Goal: Information Seeking & Learning: Learn about a topic

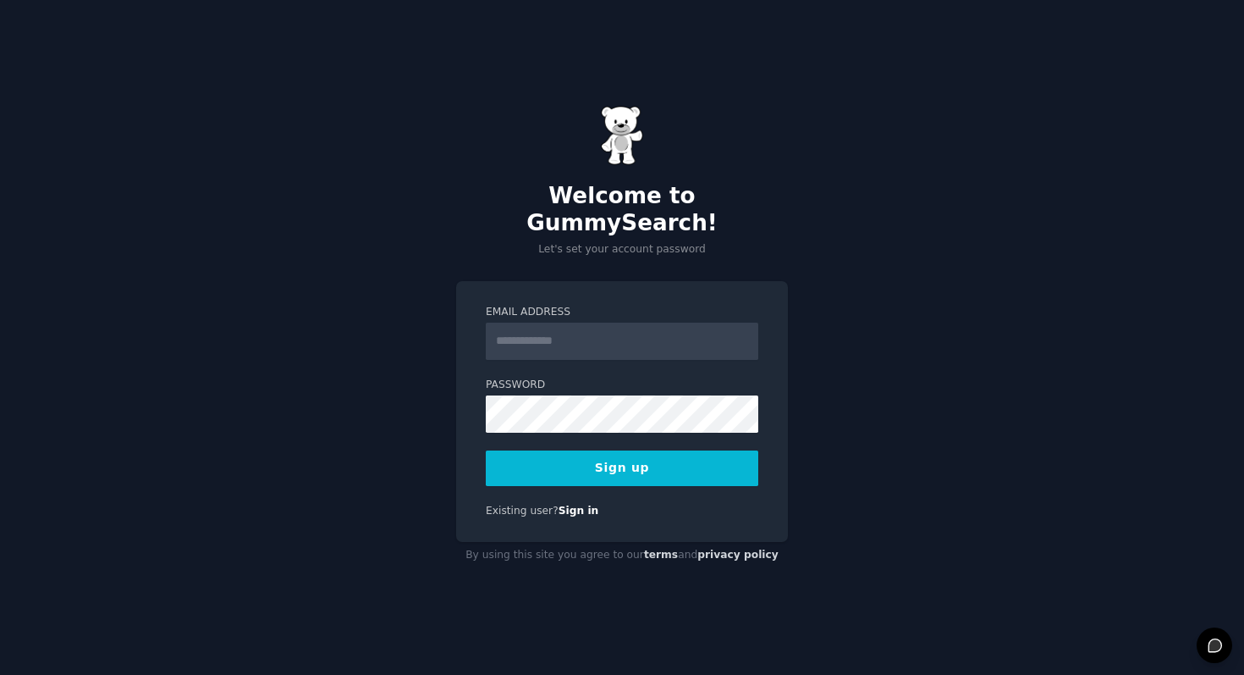
click at [574, 330] on input "Email Address" at bounding box center [622, 341] width 273 height 37
type input "**********"
click at [578, 451] on button "Sign up" at bounding box center [622, 468] width 273 height 36
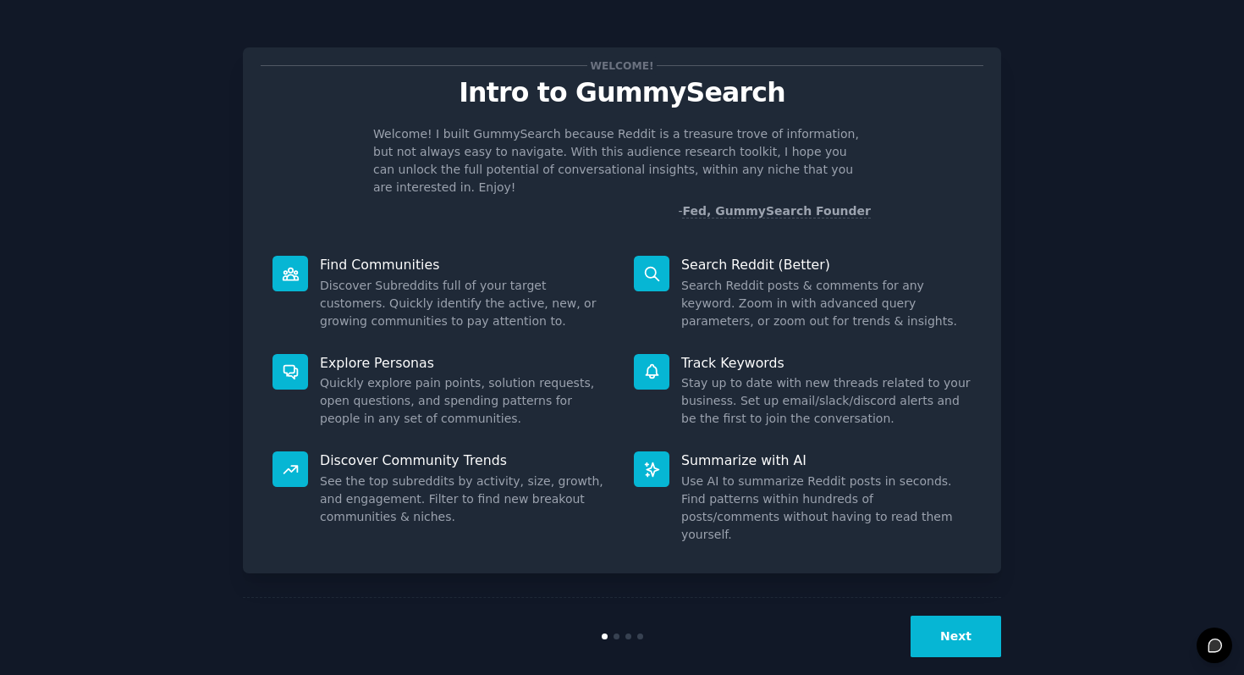
click at [996, 619] on button "Next" at bounding box center [956, 635] width 91 height 41
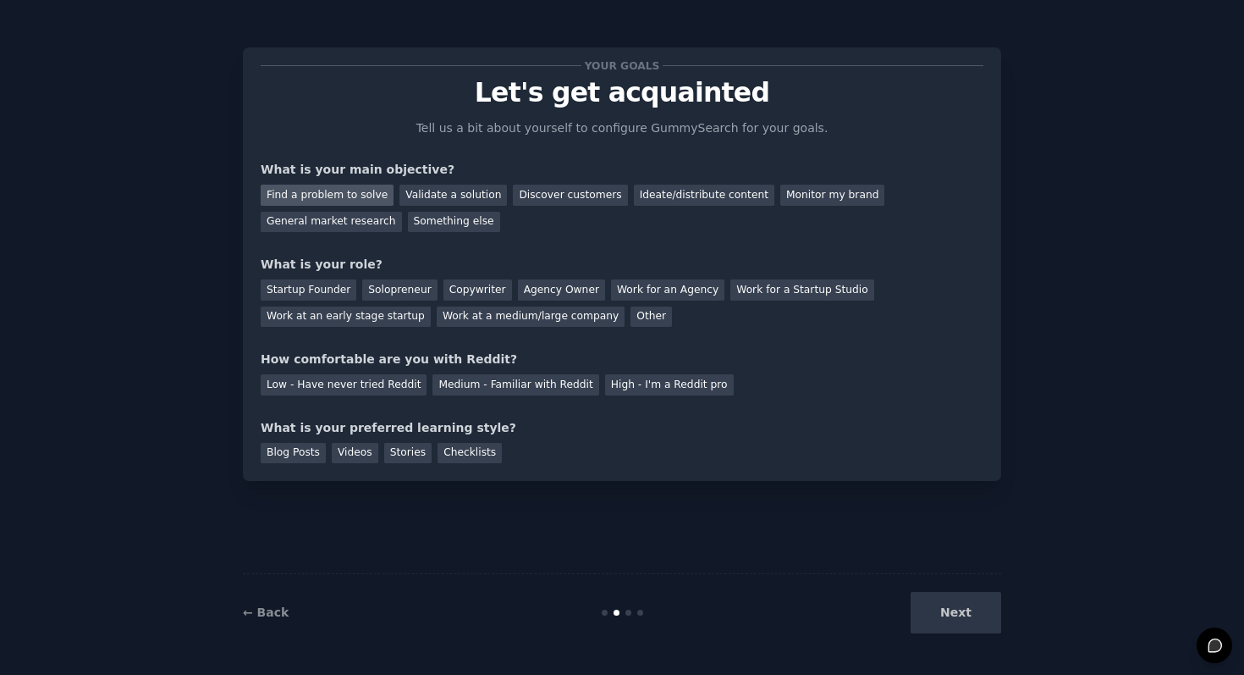
click at [323, 190] on div "Find a problem to solve" at bounding box center [327, 195] width 133 height 21
click at [564, 194] on div "Discover customers" at bounding box center [570, 195] width 114 height 21
click at [312, 196] on div "Find a problem to solve" at bounding box center [327, 195] width 133 height 21
click at [323, 295] on div "Startup Founder" at bounding box center [309, 289] width 96 height 21
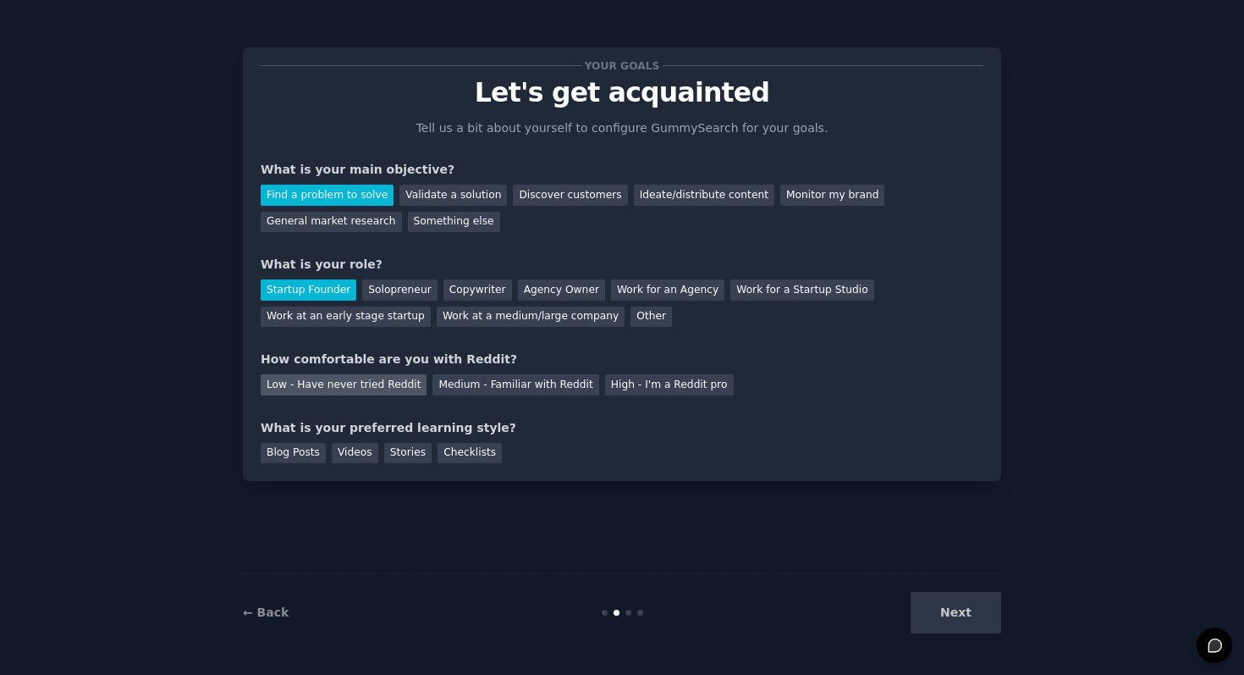
click at [391, 381] on div "Low - Have never tried Reddit" at bounding box center [344, 384] width 166 height 21
click at [402, 460] on div "Stories" at bounding box center [407, 453] width 47 height 21
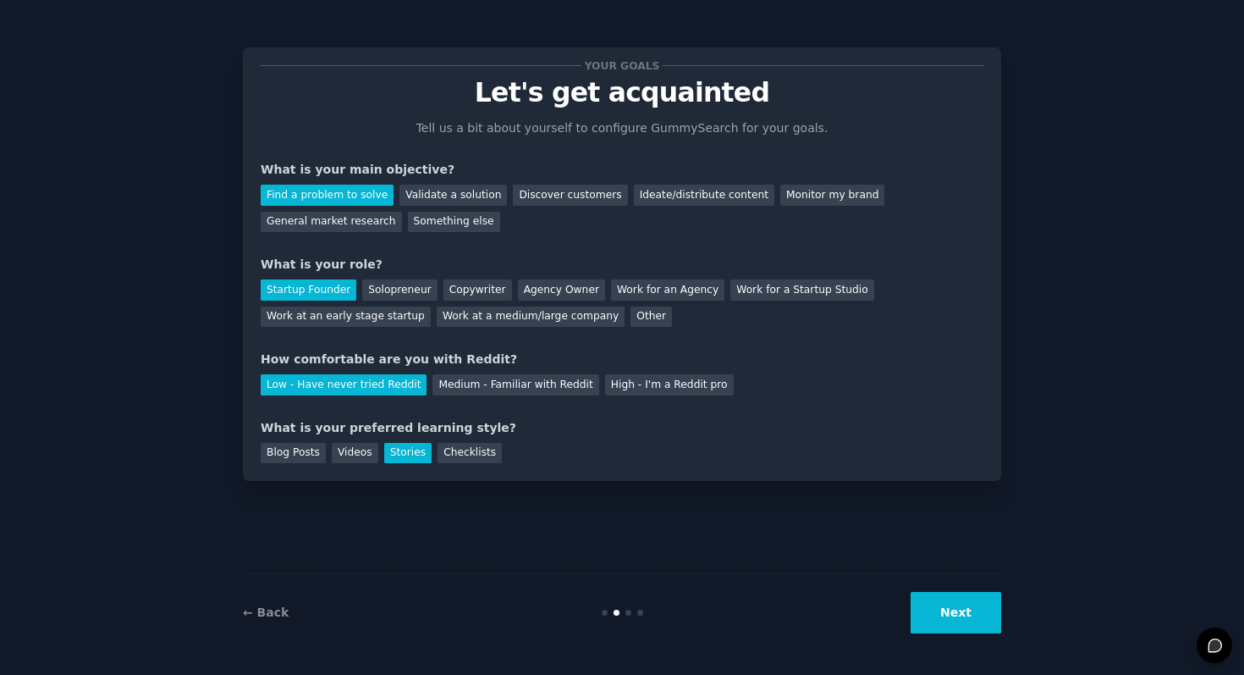
click at [972, 624] on button "Next" at bounding box center [956, 612] width 91 height 41
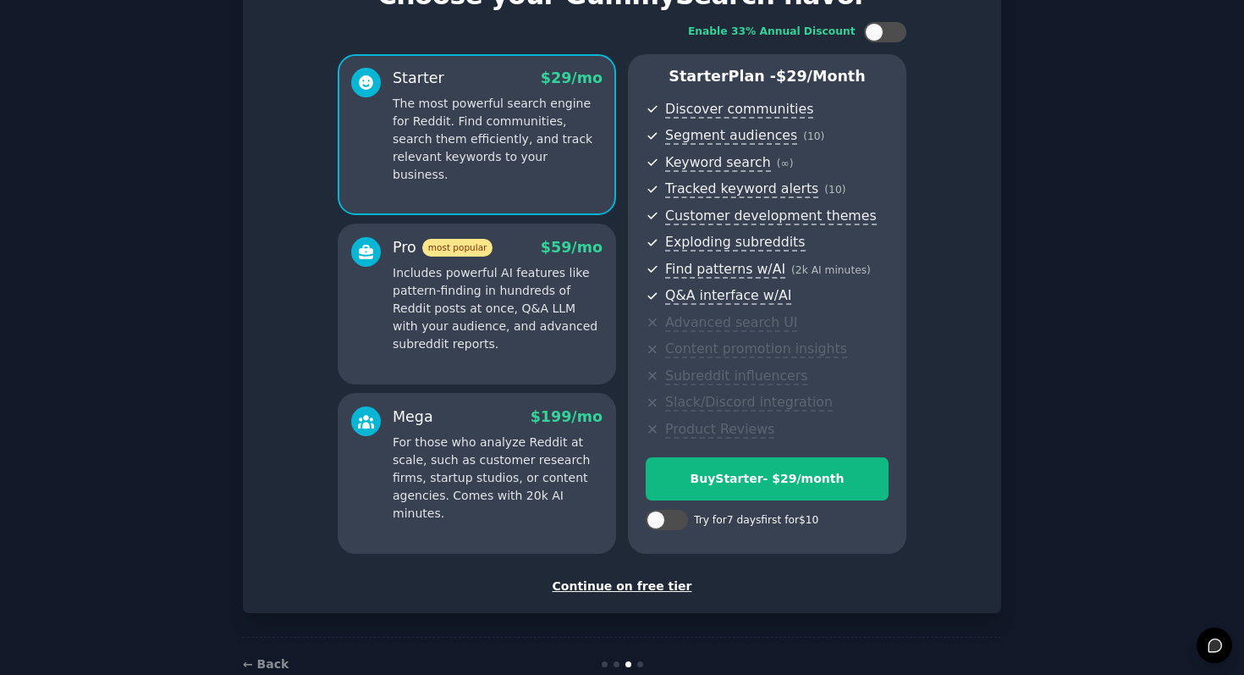
scroll to position [137, 0]
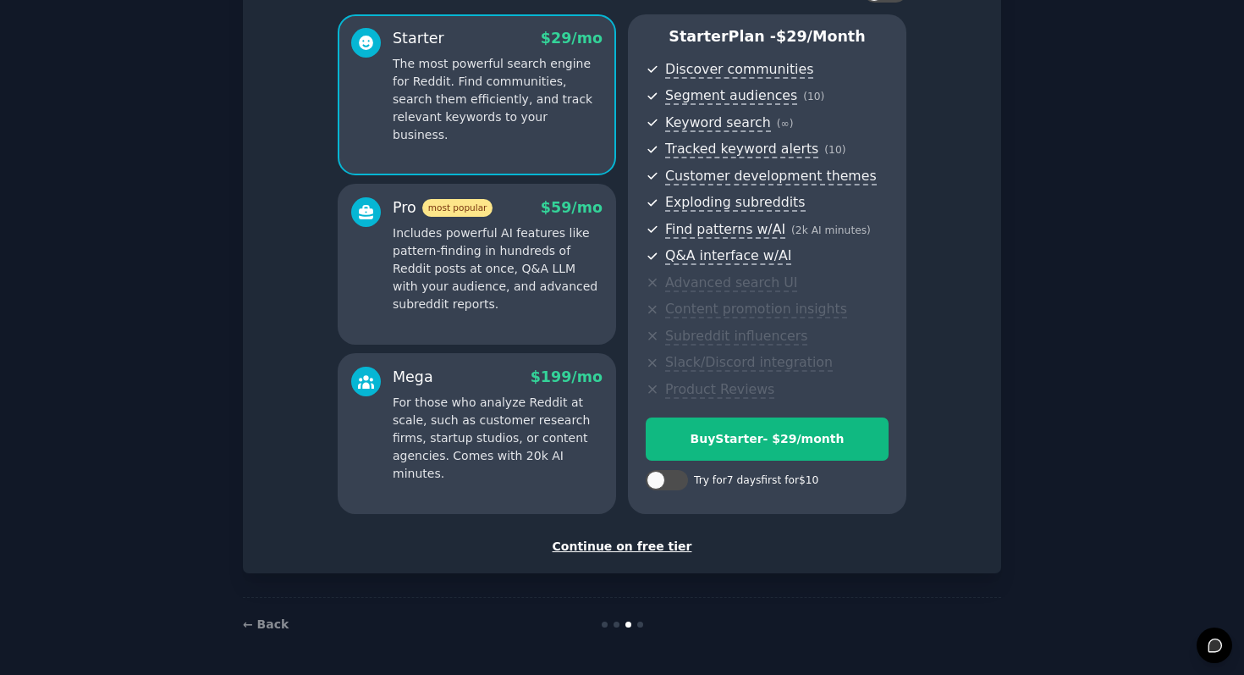
click at [604, 543] on div "Continue on free tier" at bounding box center [622, 547] width 723 height 18
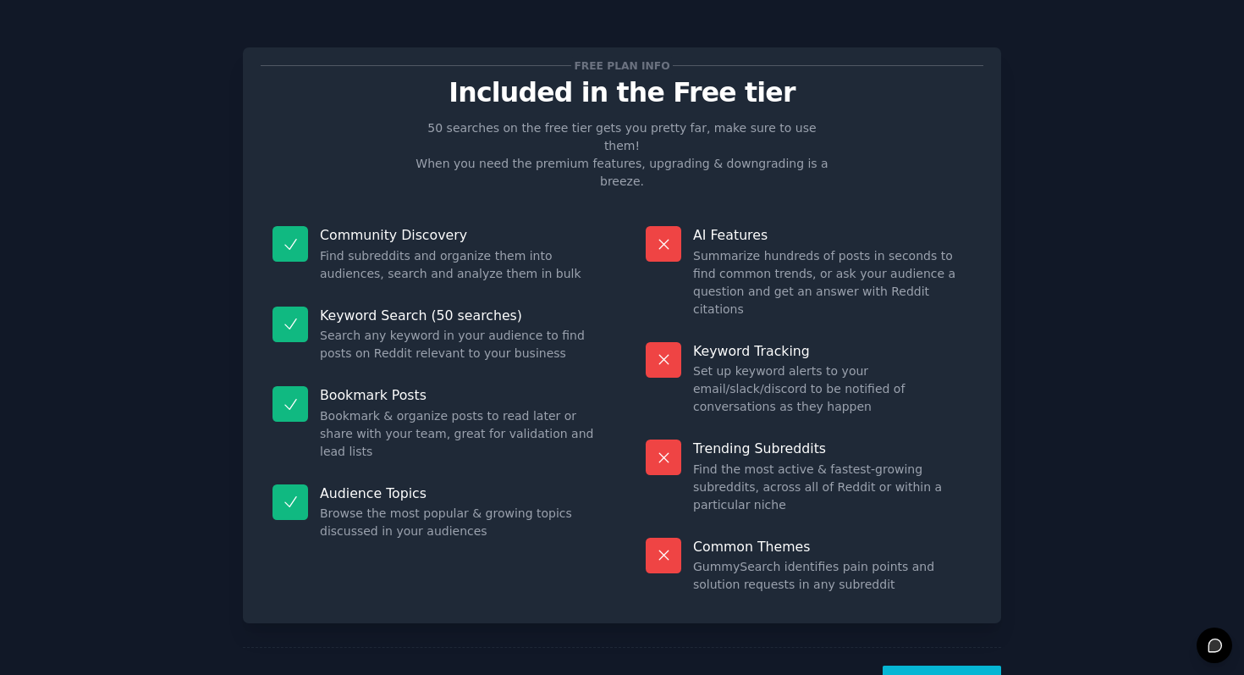
click at [934, 665] on button "Let's Go!" at bounding box center [942, 685] width 119 height 41
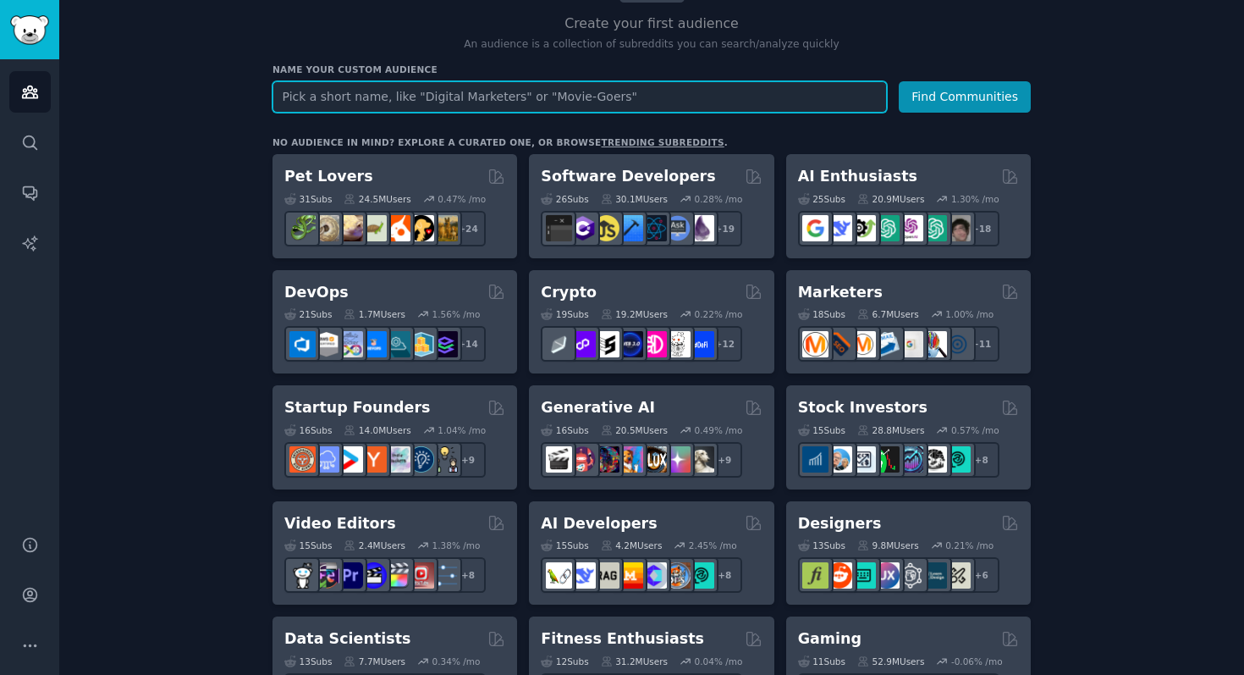
scroll to position [176, 0]
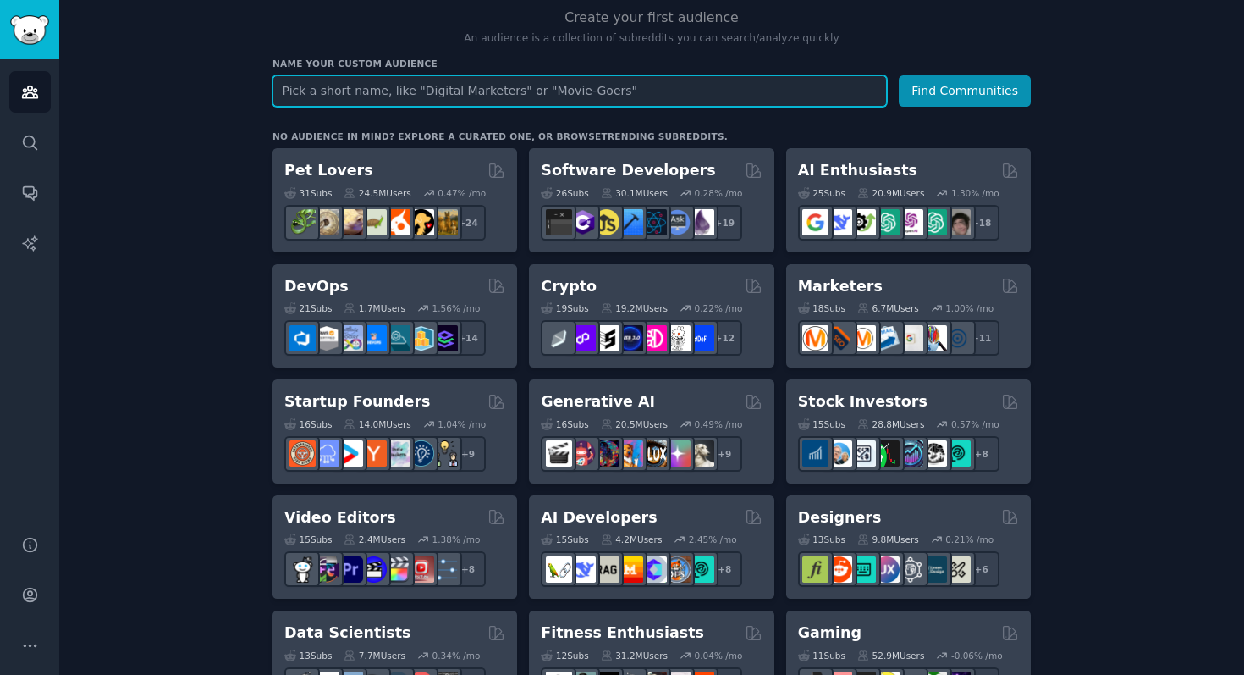
click at [454, 98] on input "text" at bounding box center [580, 90] width 615 height 31
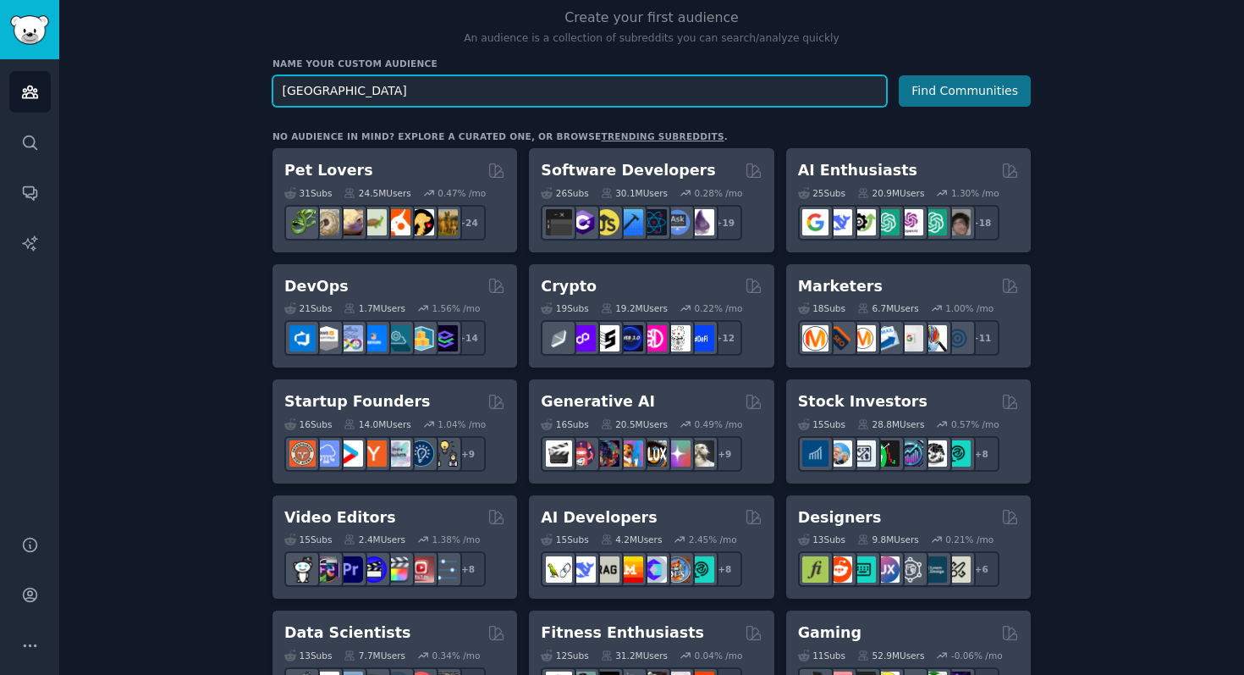
type input "chile"
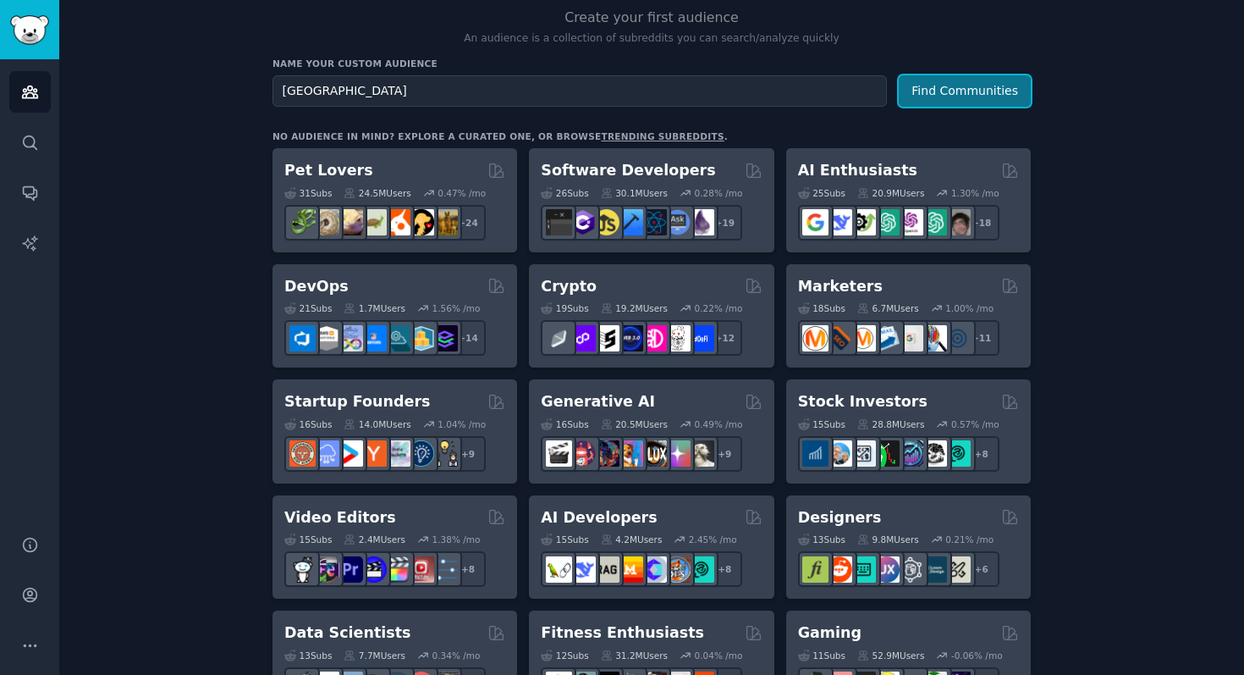
click at [931, 101] on button "Find Communities" at bounding box center [965, 90] width 132 height 31
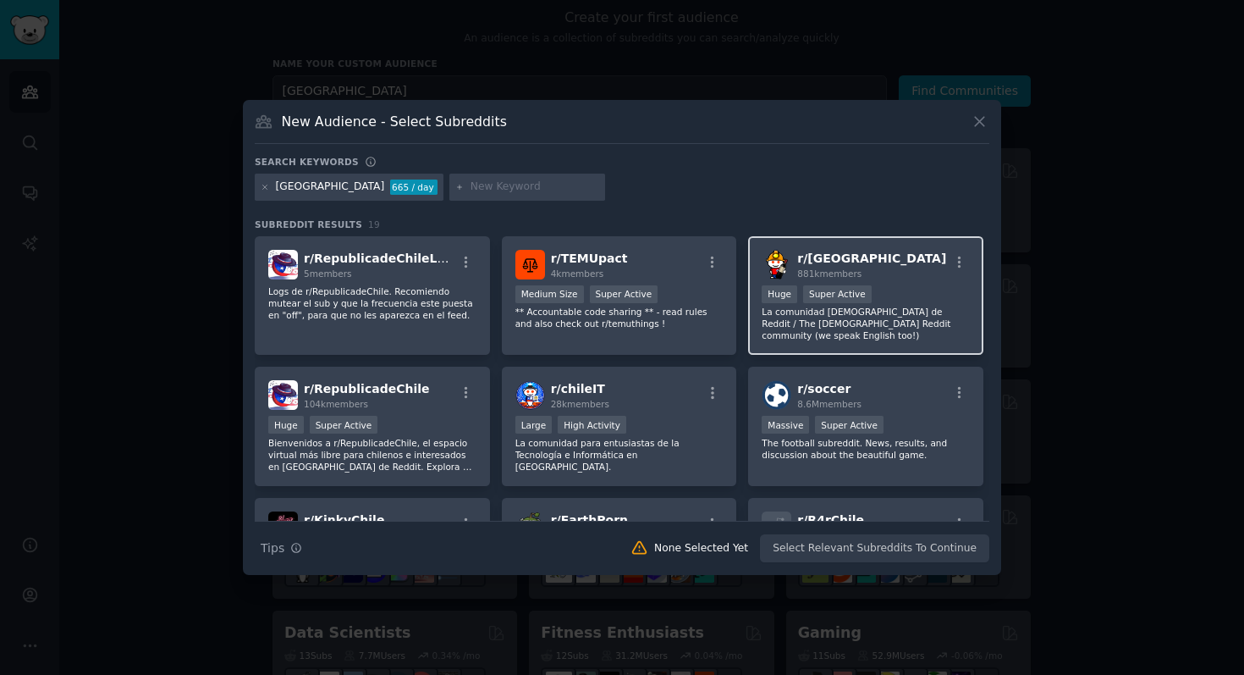
click at [938, 299] on div "Huge Super Active" at bounding box center [866, 295] width 208 height 21
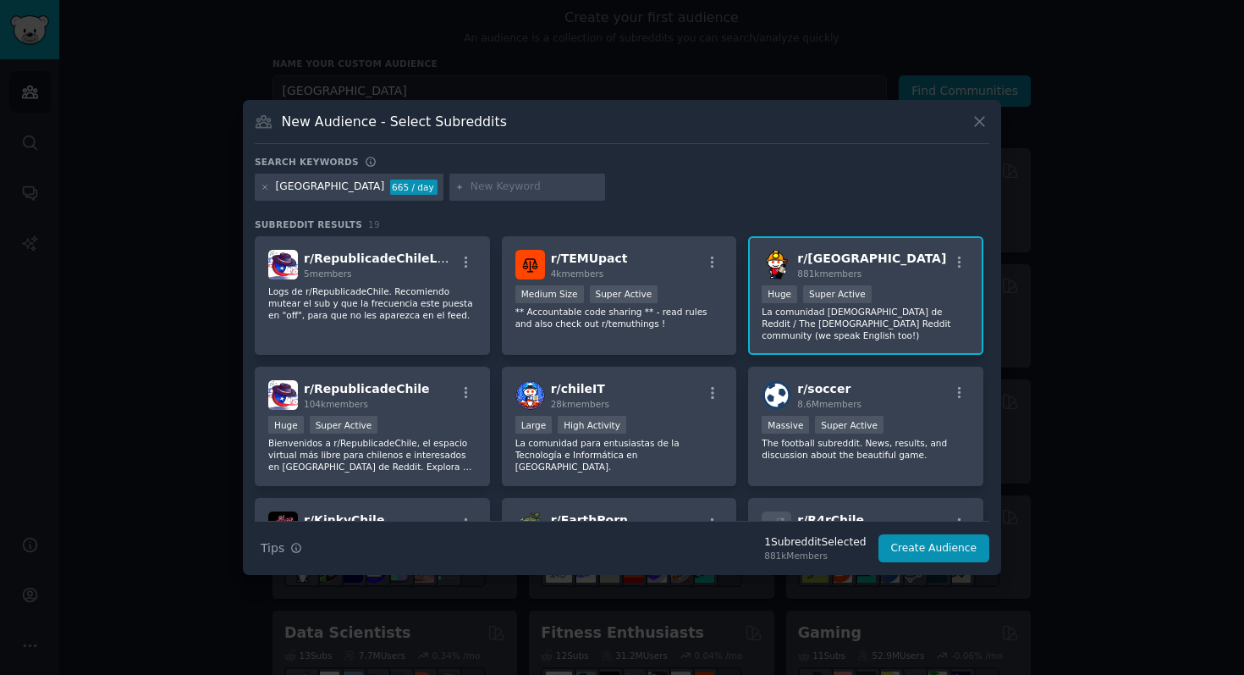
click at [807, 273] on span "881k members" at bounding box center [829, 273] width 64 height 10
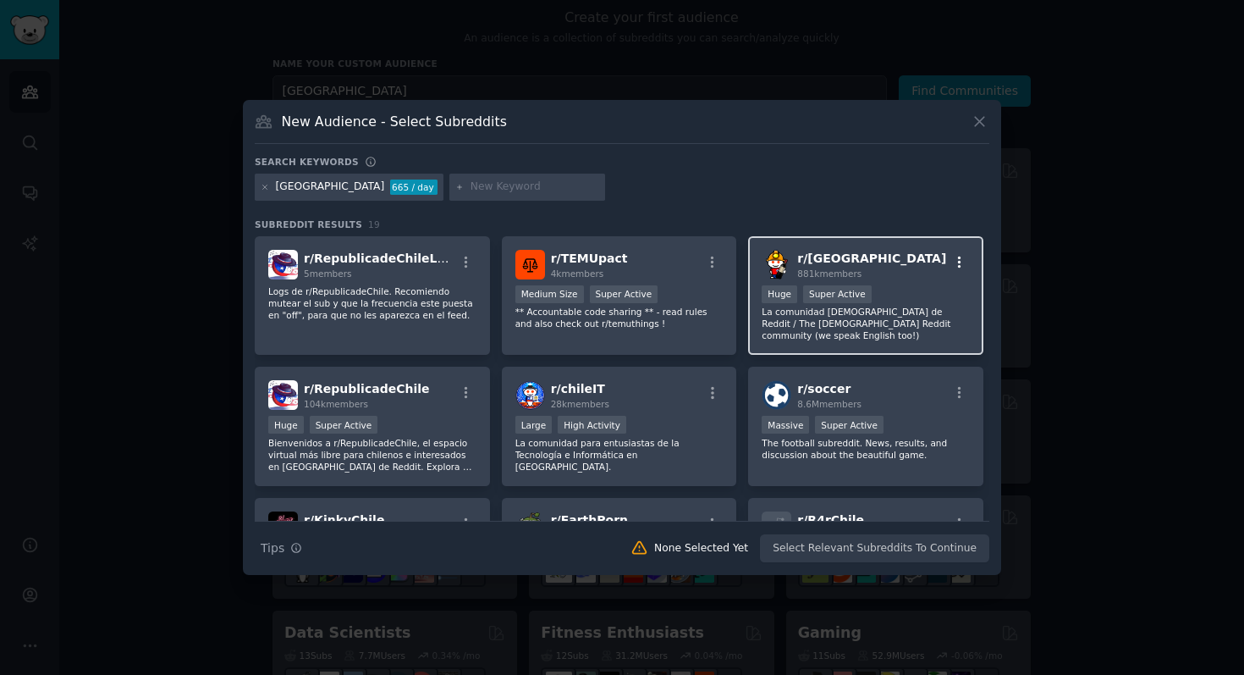
click at [957, 266] on icon "button" at bounding box center [959, 262] width 15 height 15
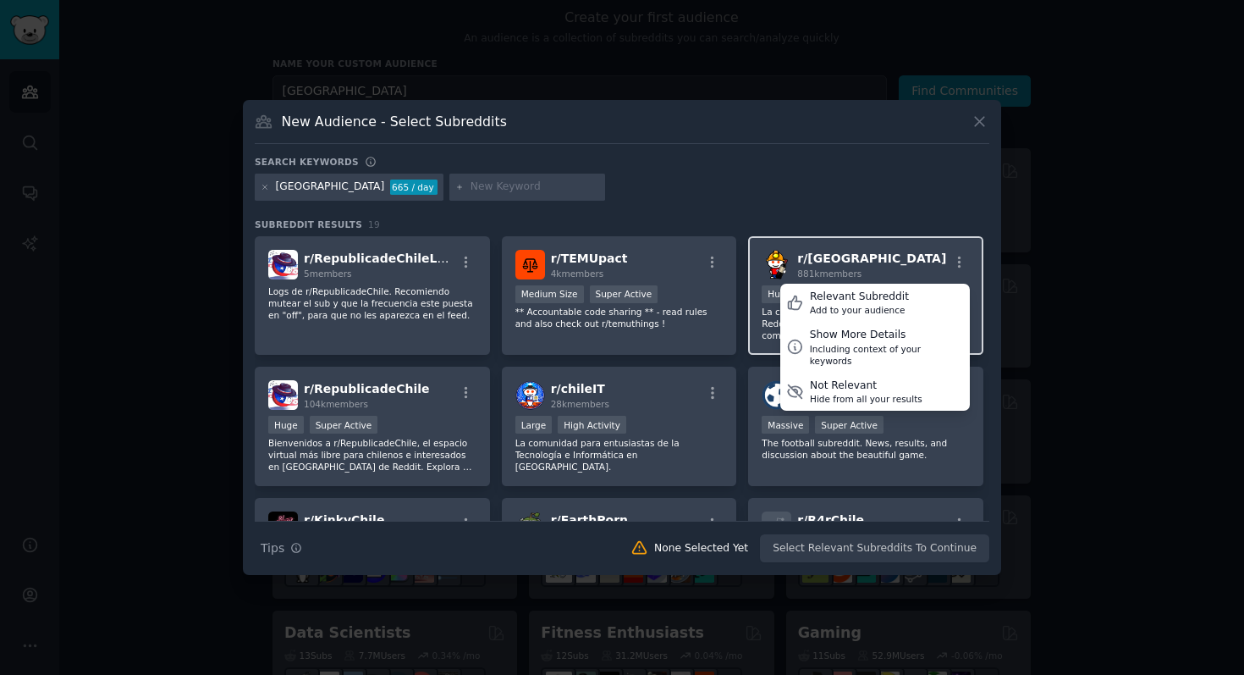
click at [847, 260] on h2 "r/ chile 881k members" at bounding box center [871, 265] width 149 height 30
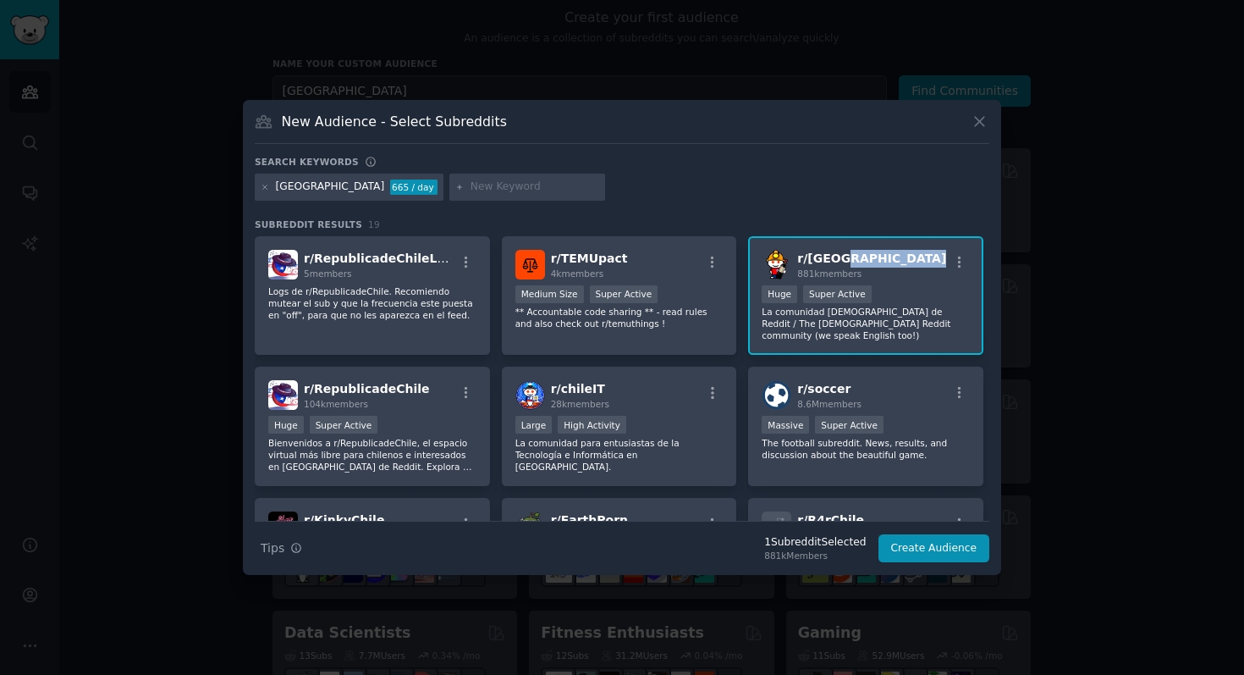
click at [847, 260] on h2 "r/ chile 881k members" at bounding box center [871, 265] width 149 height 30
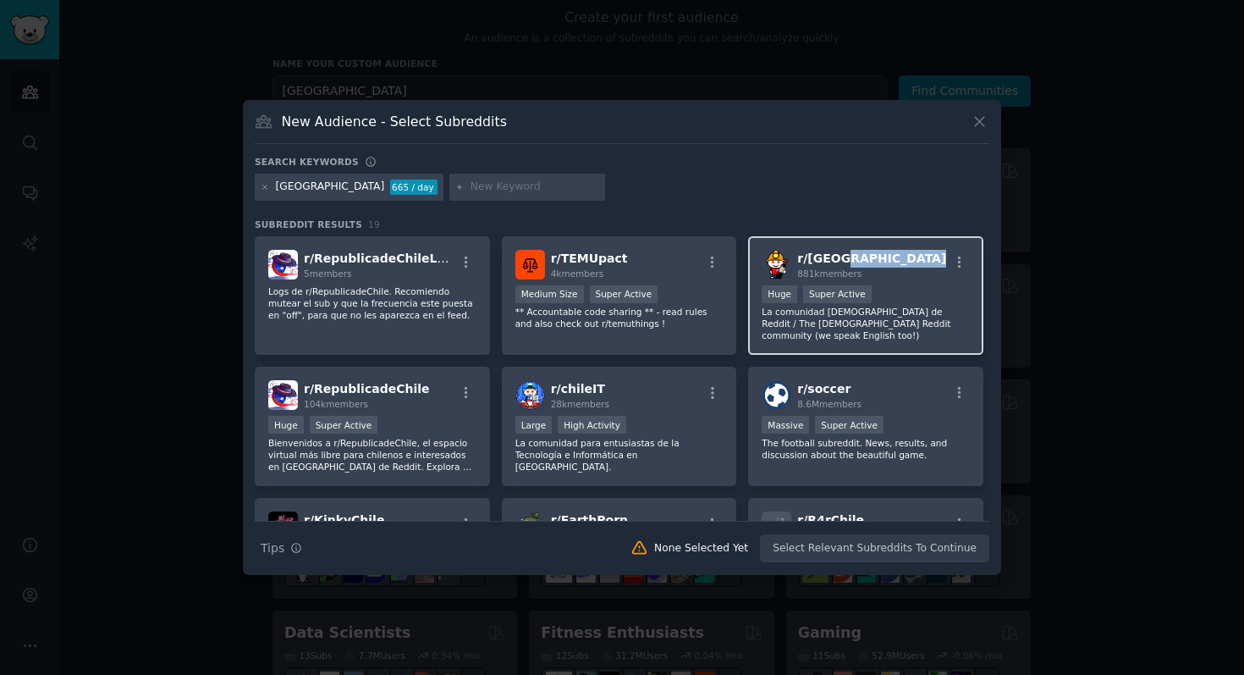
click at [847, 260] on h2 "r/ chile 881k members" at bounding box center [871, 265] width 149 height 30
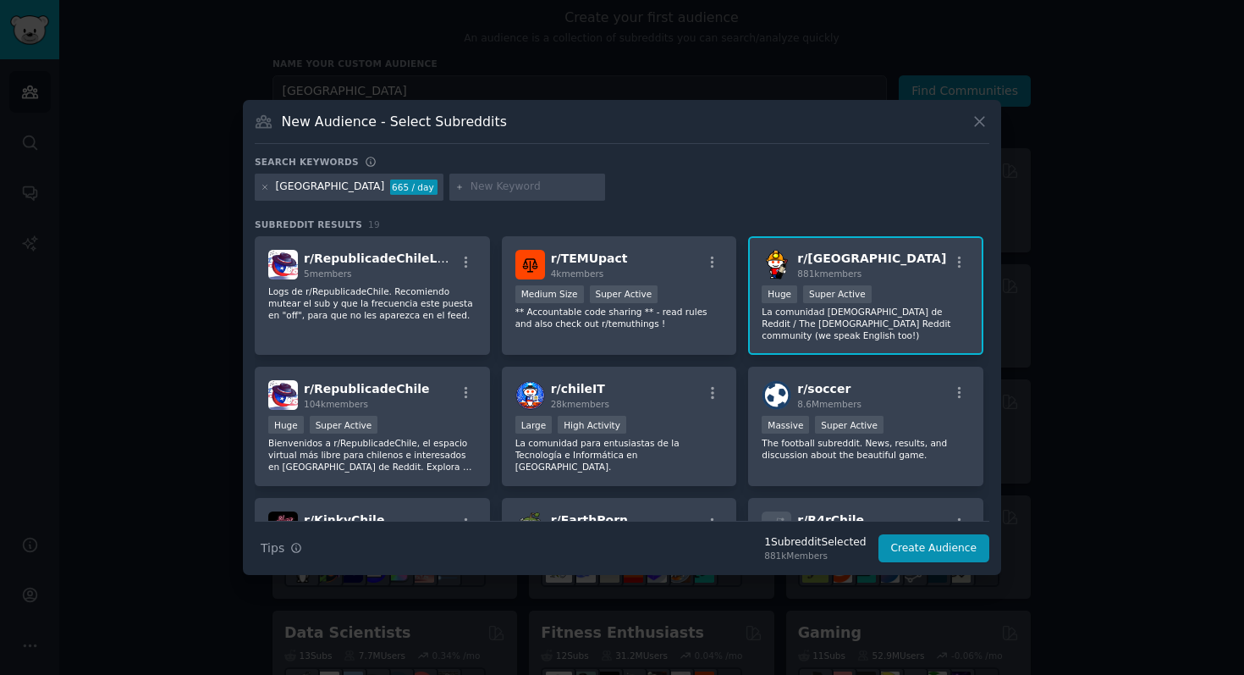
click at [781, 277] on img at bounding box center [777, 265] width 30 height 30
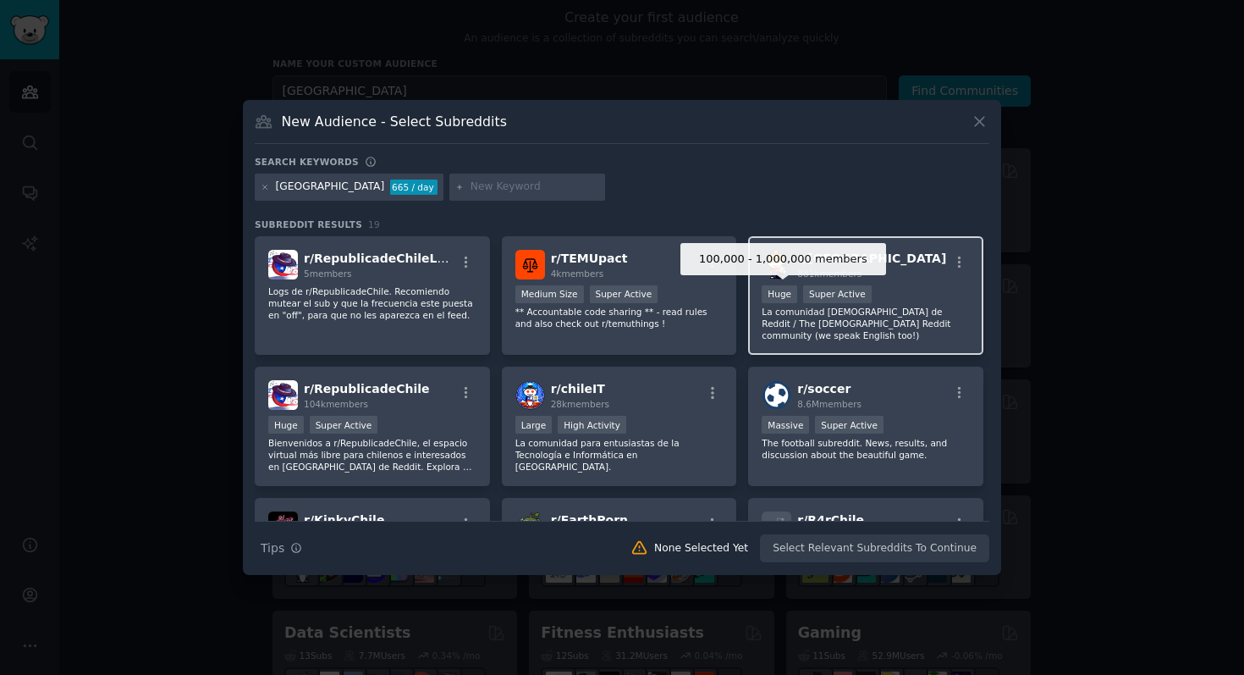
click at [783, 295] on div "Huge" at bounding box center [780, 294] width 36 height 18
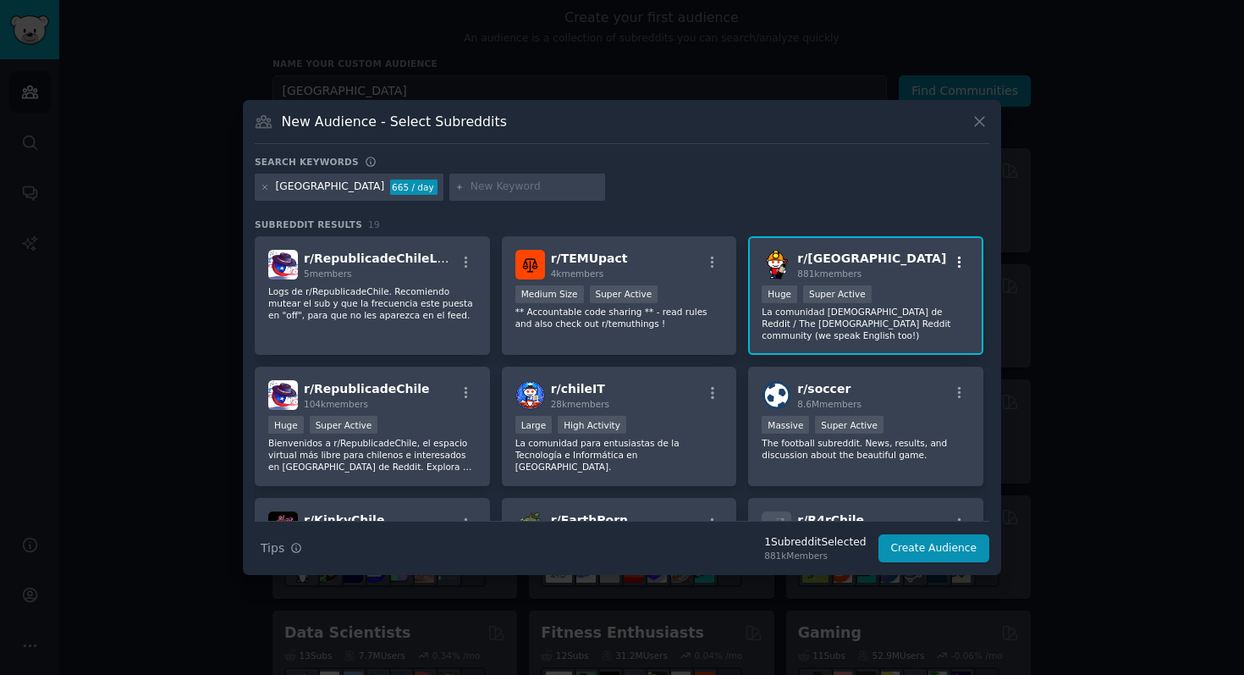
click at [961, 263] on icon "button" at bounding box center [959, 262] width 15 height 15
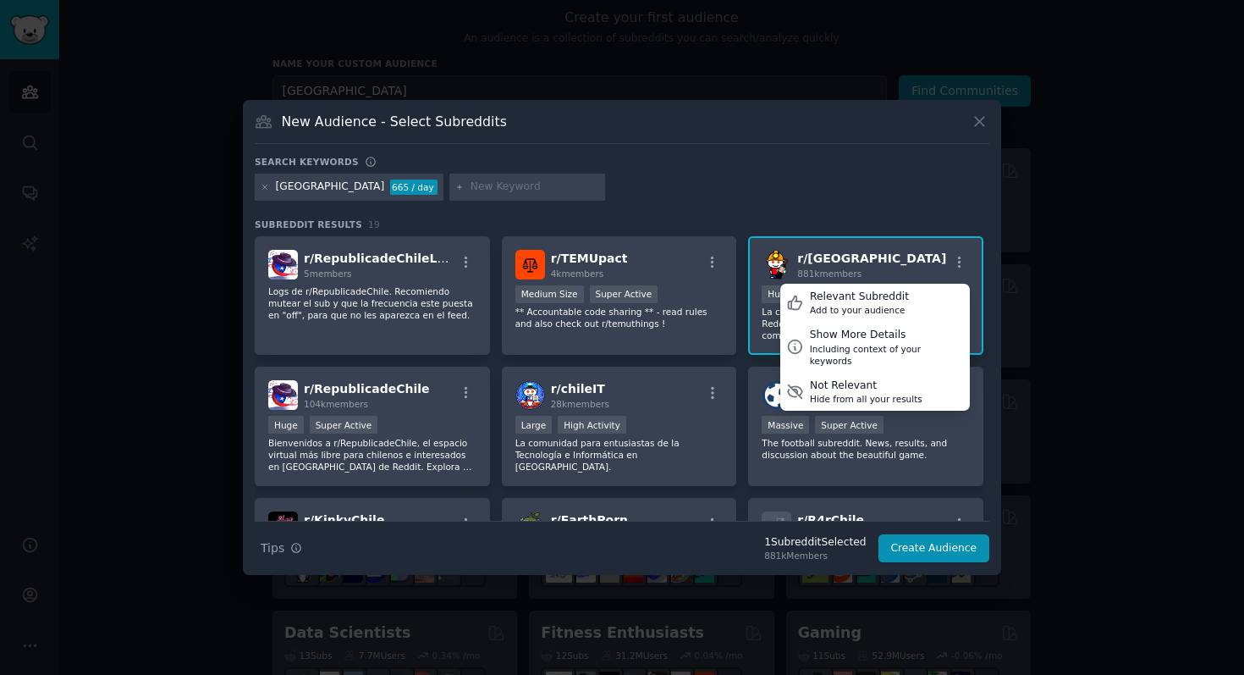
click at [938, 248] on div "r/ chile 881k members Relevant Subreddit Add to your audience Show More Details…" at bounding box center [865, 295] width 235 height 119
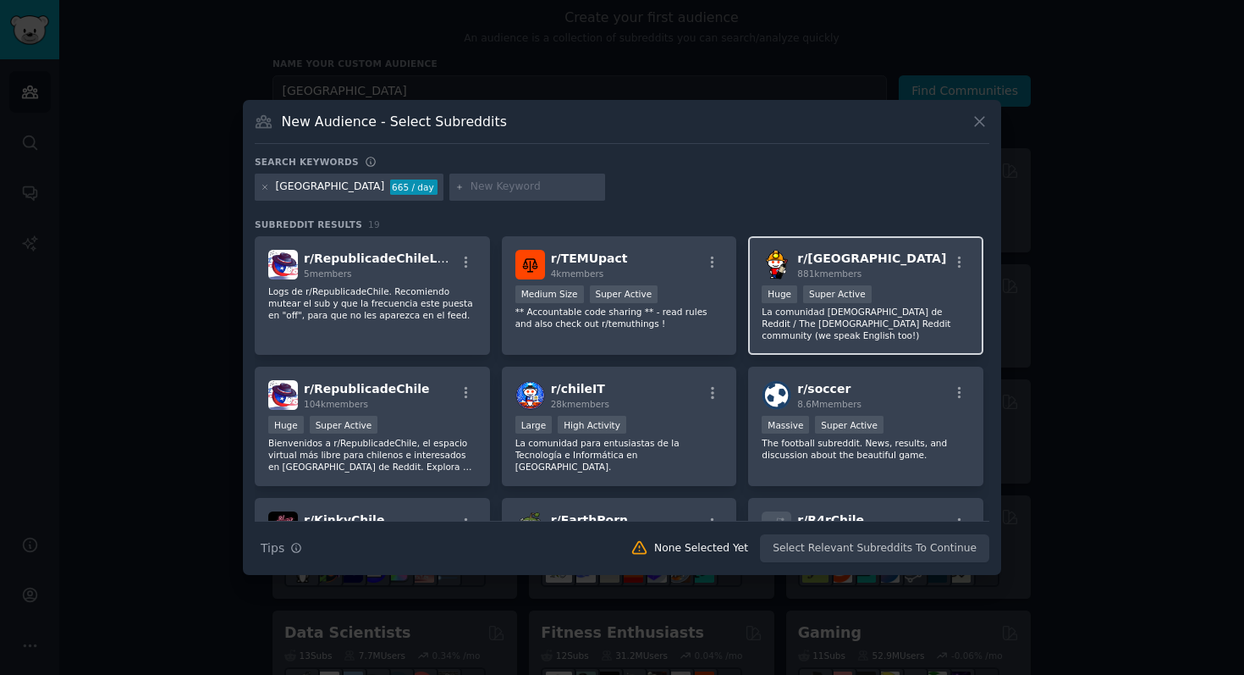
click at [917, 282] on div "r/ chile 881k members >= 95th percentile for submissions / day Huge Super Activ…" at bounding box center [865, 295] width 235 height 119
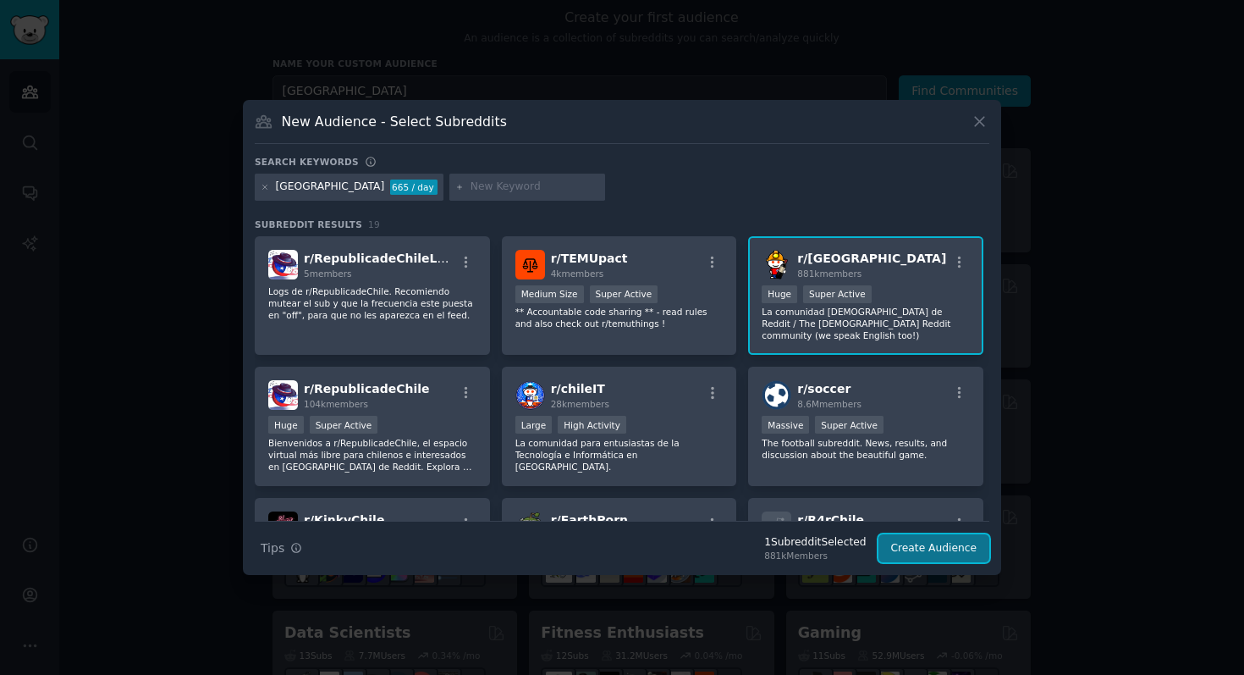
click at [943, 547] on button "Create Audience" at bounding box center [935, 548] width 112 height 29
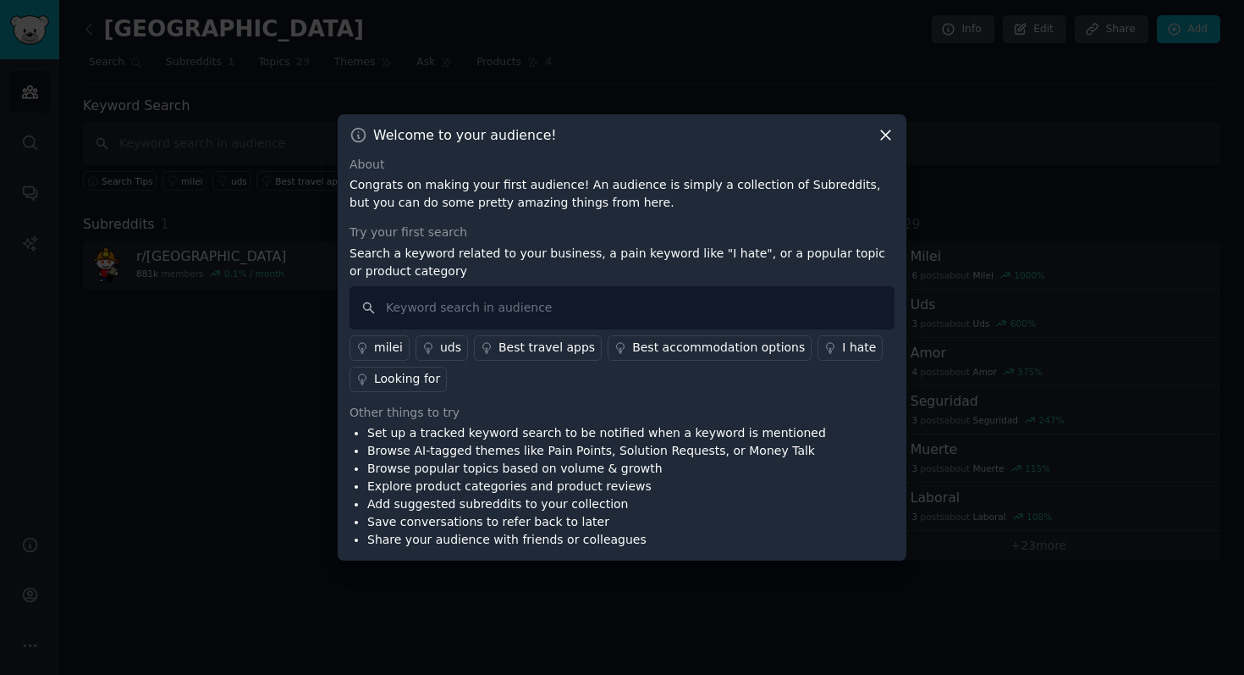
click at [879, 130] on icon at bounding box center [886, 135] width 18 height 18
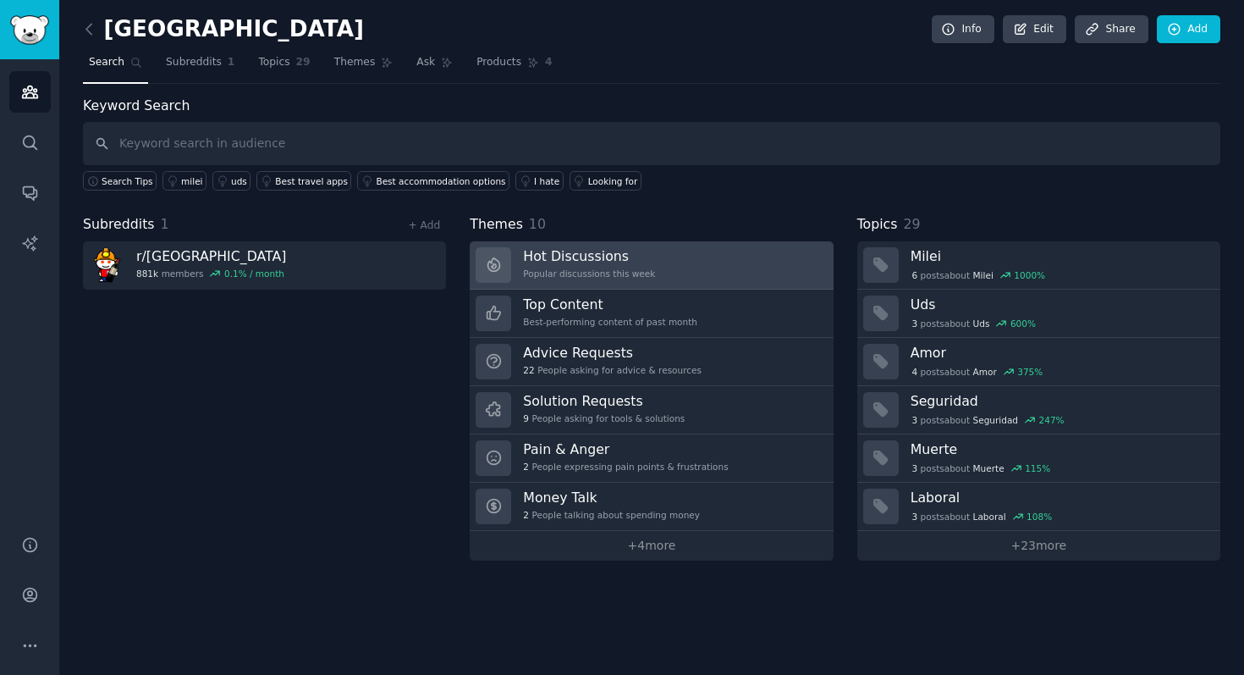
click at [681, 273] on link "Hot Discussions Popular discussions this week" at bounding box center [651, 265] width 363 height 48
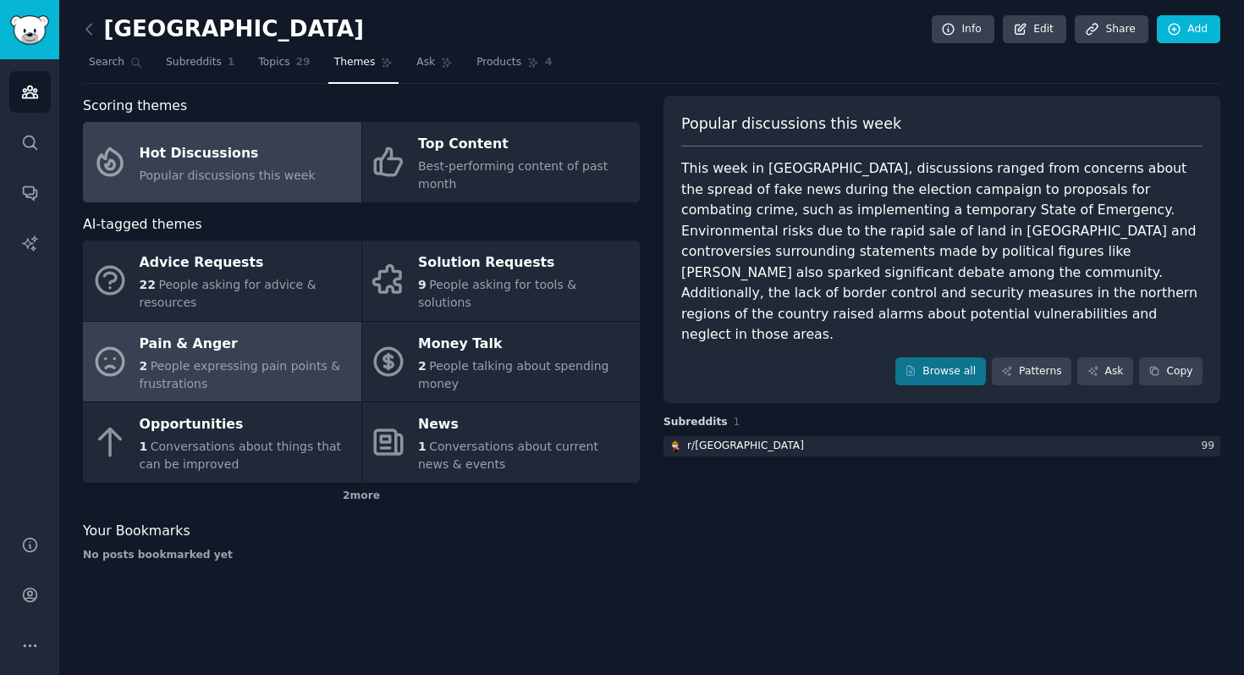
click at [300, 377] on div "2 People expressing pain points & frustrations" at bounding box center [246, 375] width 213 height 36
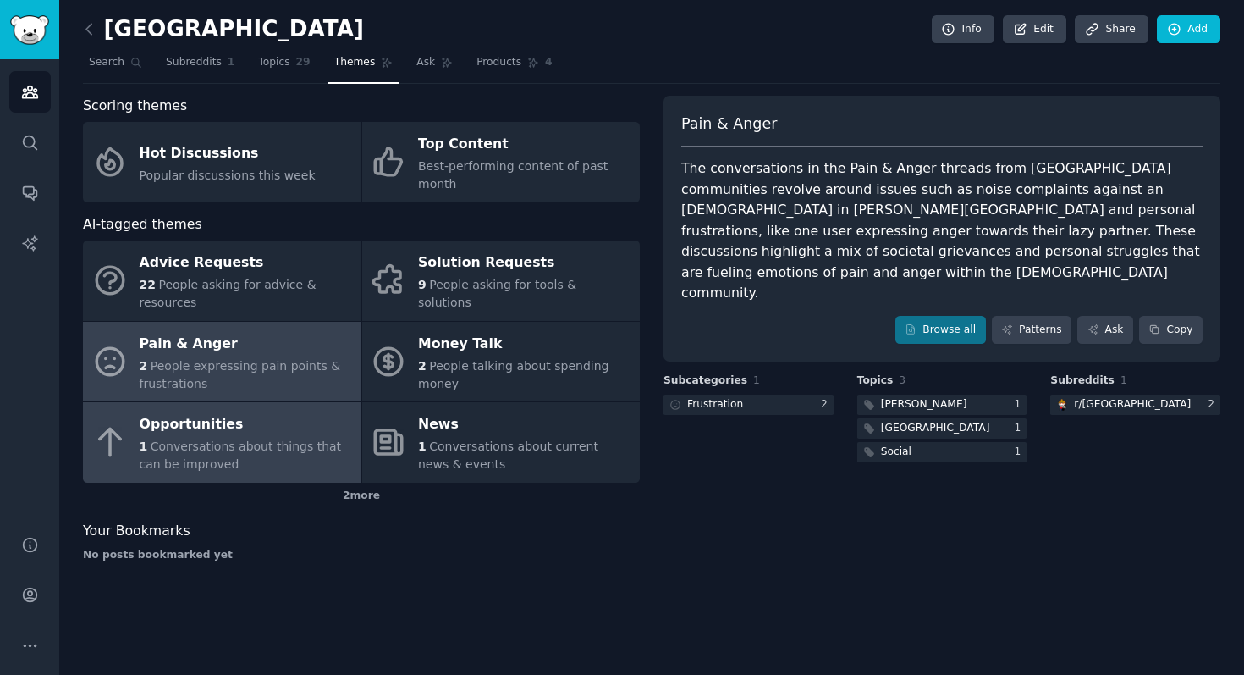
click at [256, 426] on div "Opportunities" at bounding box center [246, 424] width 213 height 27
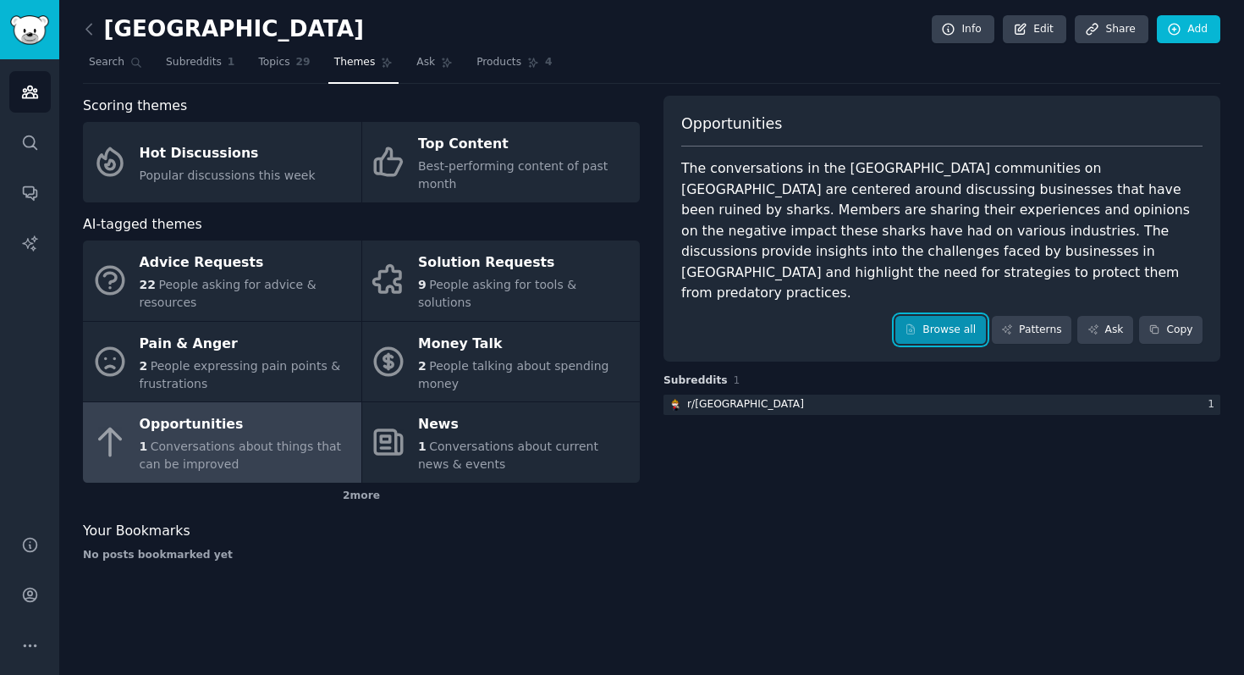
click at [917, 323] on icon at bounding box center [911, 329] width 12 height 12
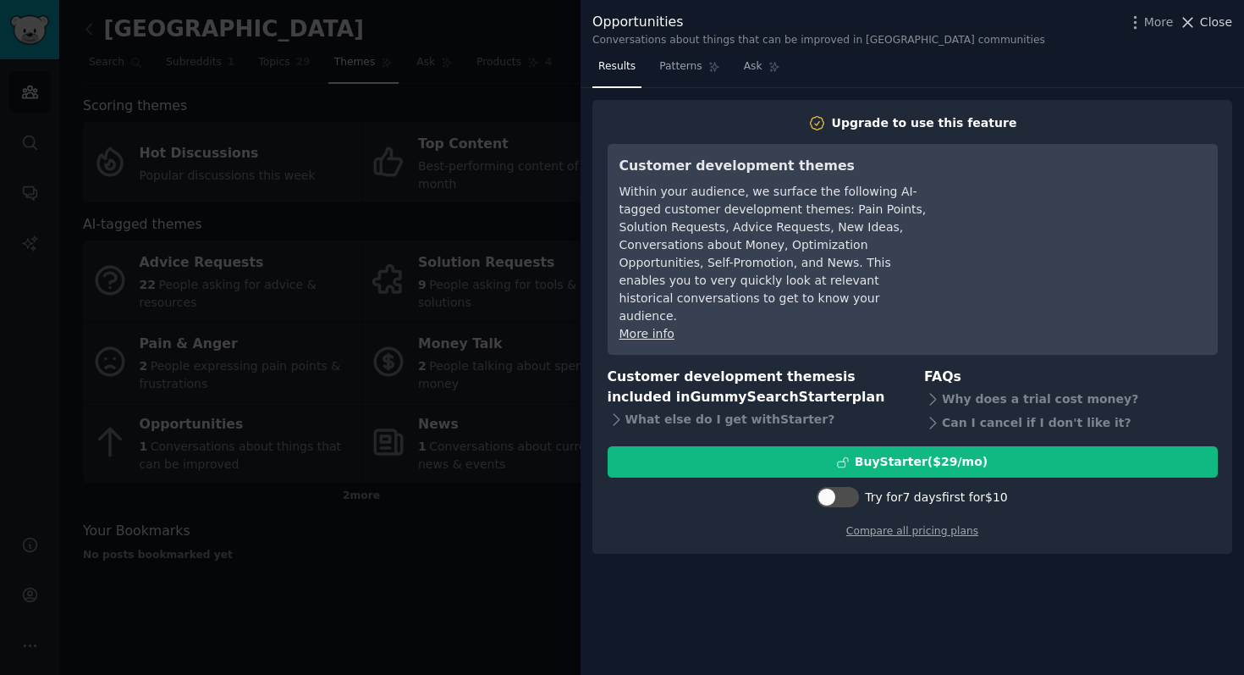
click at [1207, 23] on span "Close" at bounding box center [1216, 23] width 32 height 18
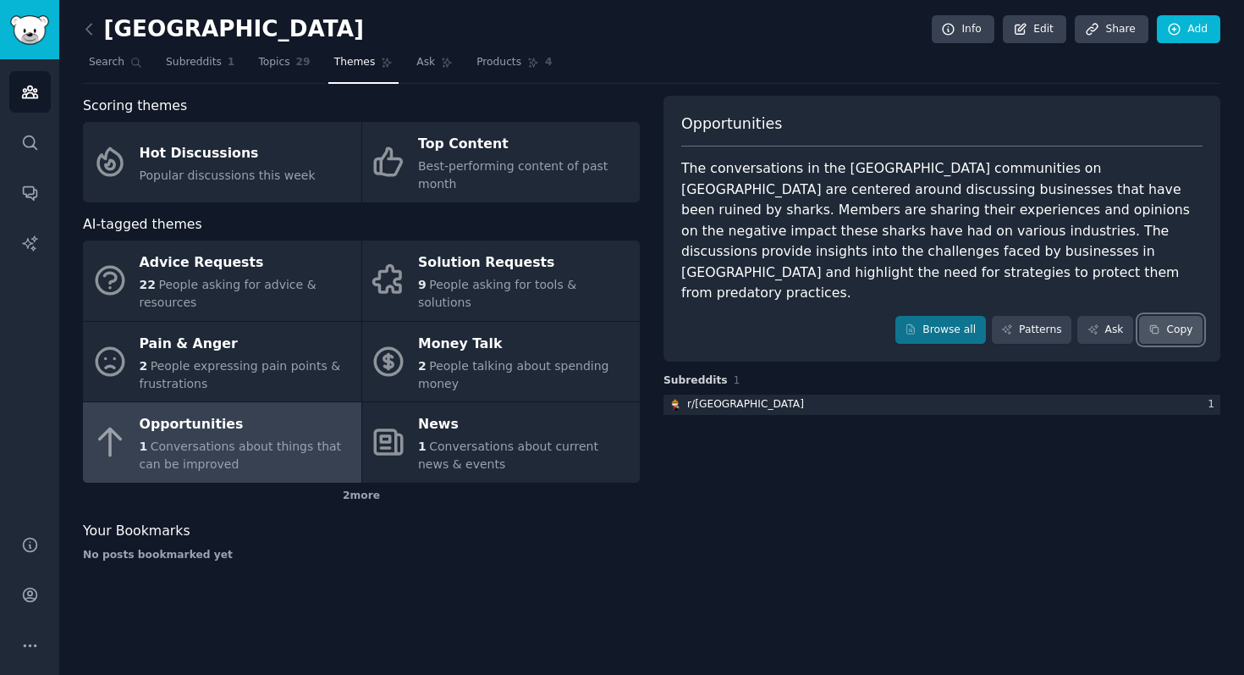
click at [1185, 316] on button "Copy" at bounding box center [1170, 330] width 63 height 29
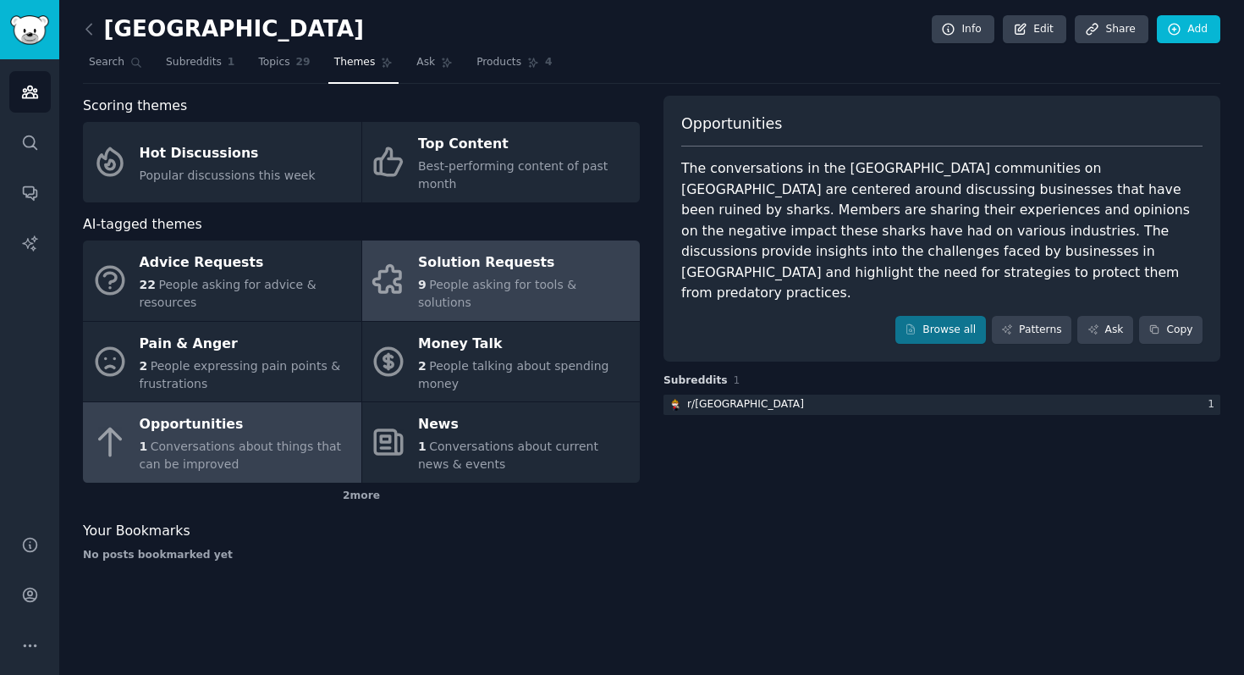
click at [494, 290] on span "People asking for tools & solutions" at bounding box center [497, 293] width 158 height 31
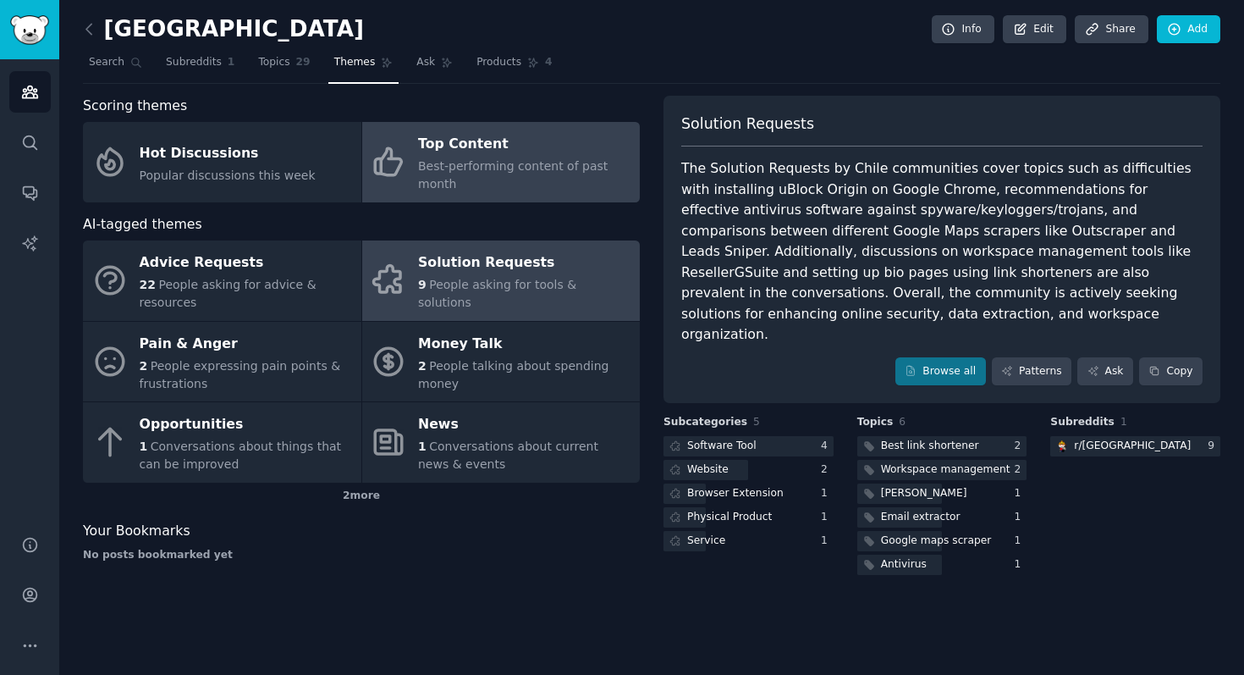
click at [479, 155] on div "Top Content" at bounding box center [524, 144] width 213 height 27
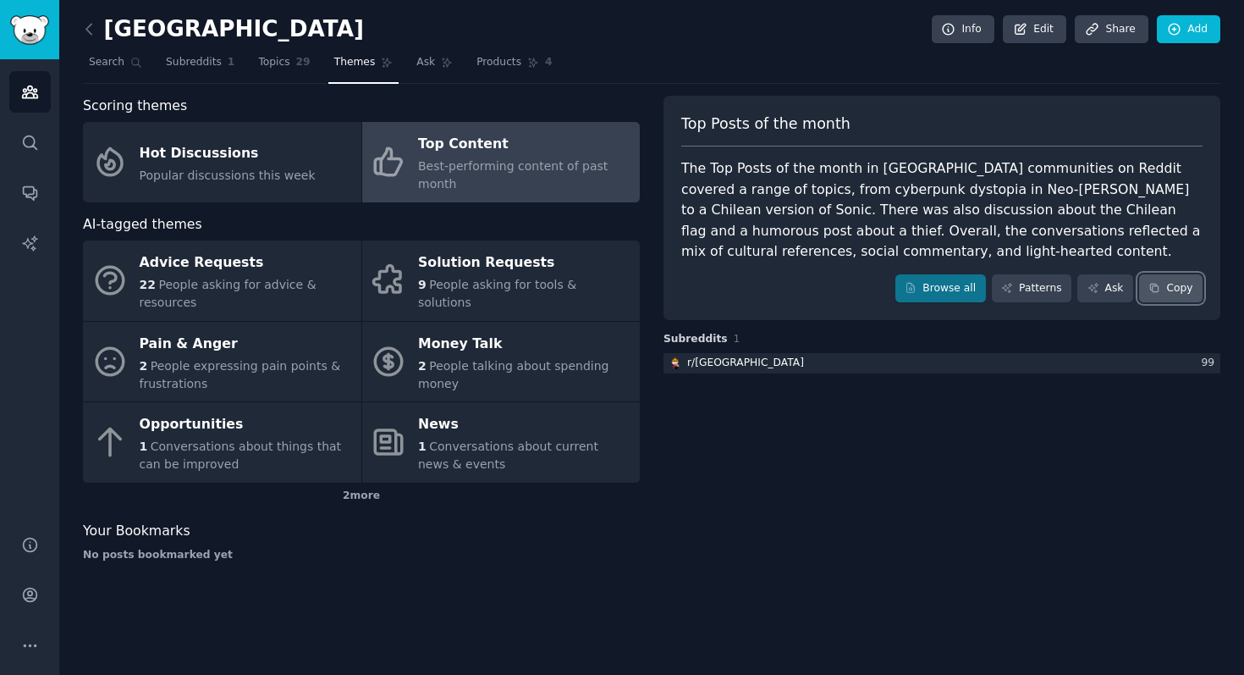
click at [1187, 291] on button "Copy" at bounding box center [1170, 288] width 63 height 29
click at [267, 69] on link "Topics 29" at bounding box center [283, 66] width 63 height 35
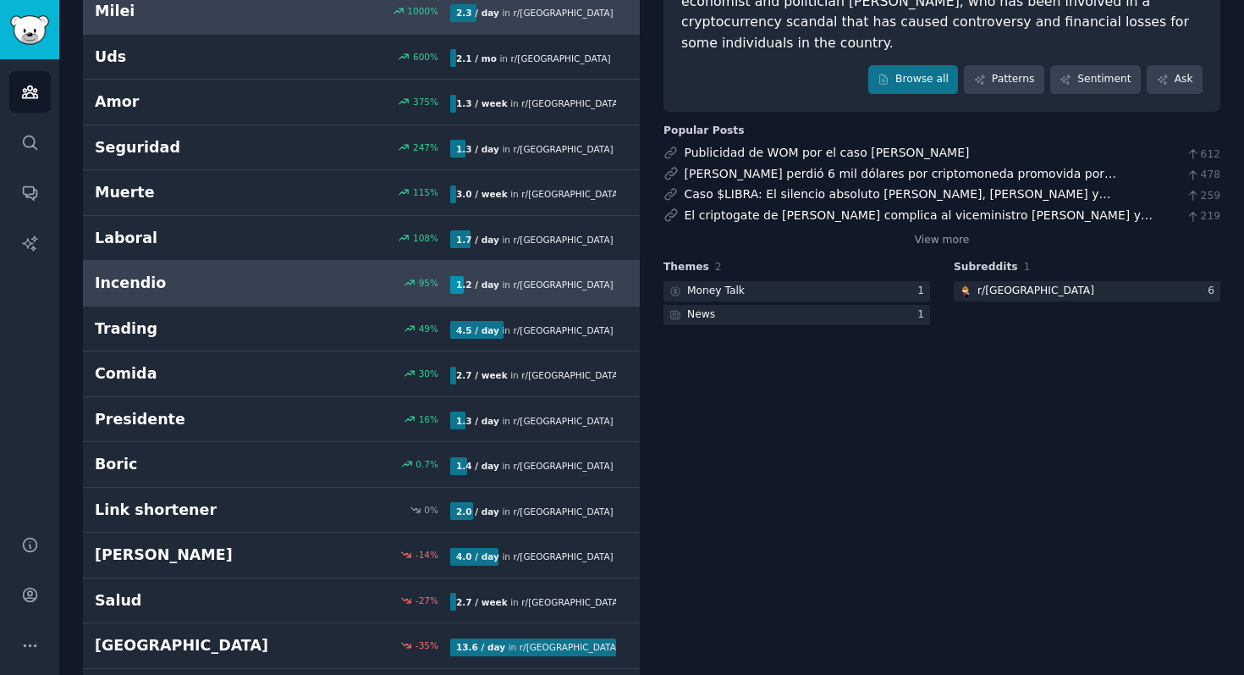
scroll to position [192, 0]
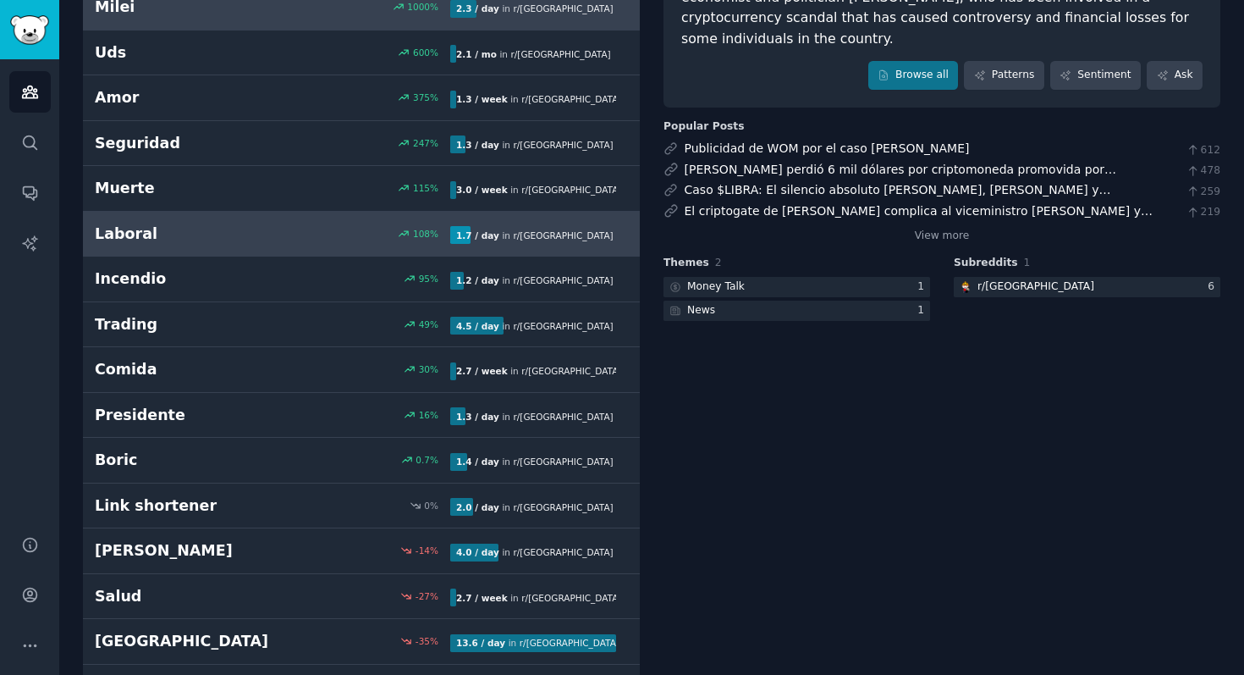
click at [297, 243] on div "Laboral 108 % 1.7 / day in r/ chile" at bounding box center [361, 233] width 533 height 21
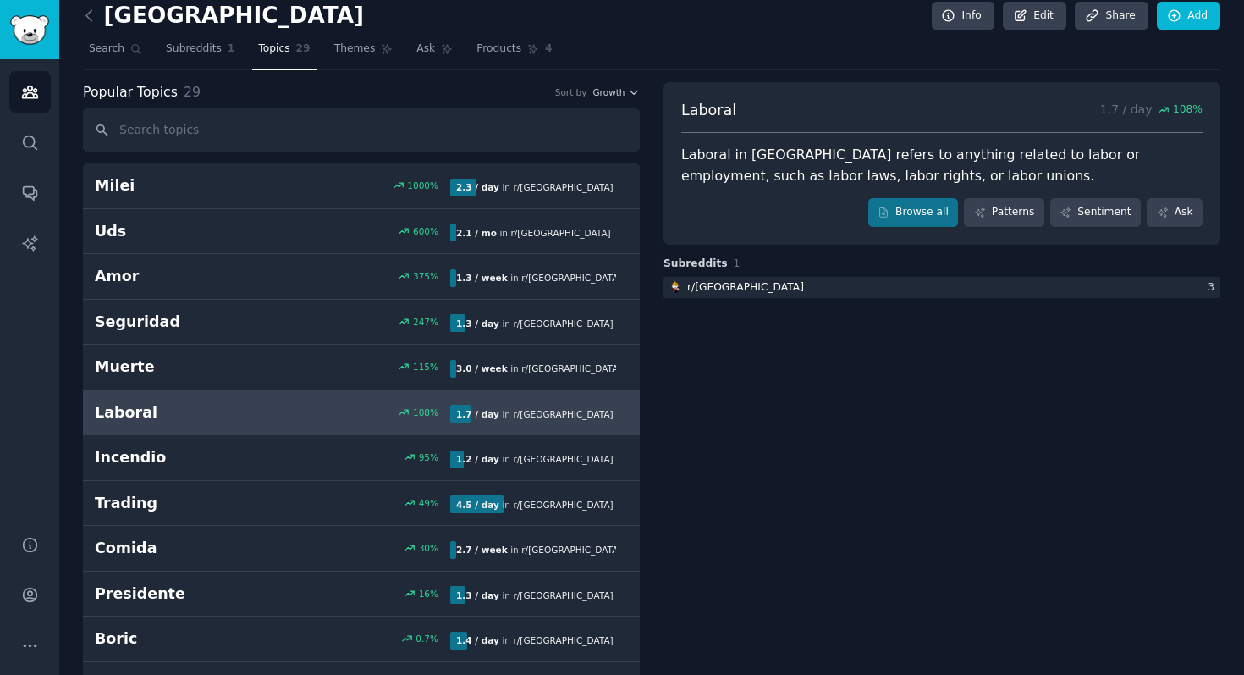
scroll to position [12, 0]
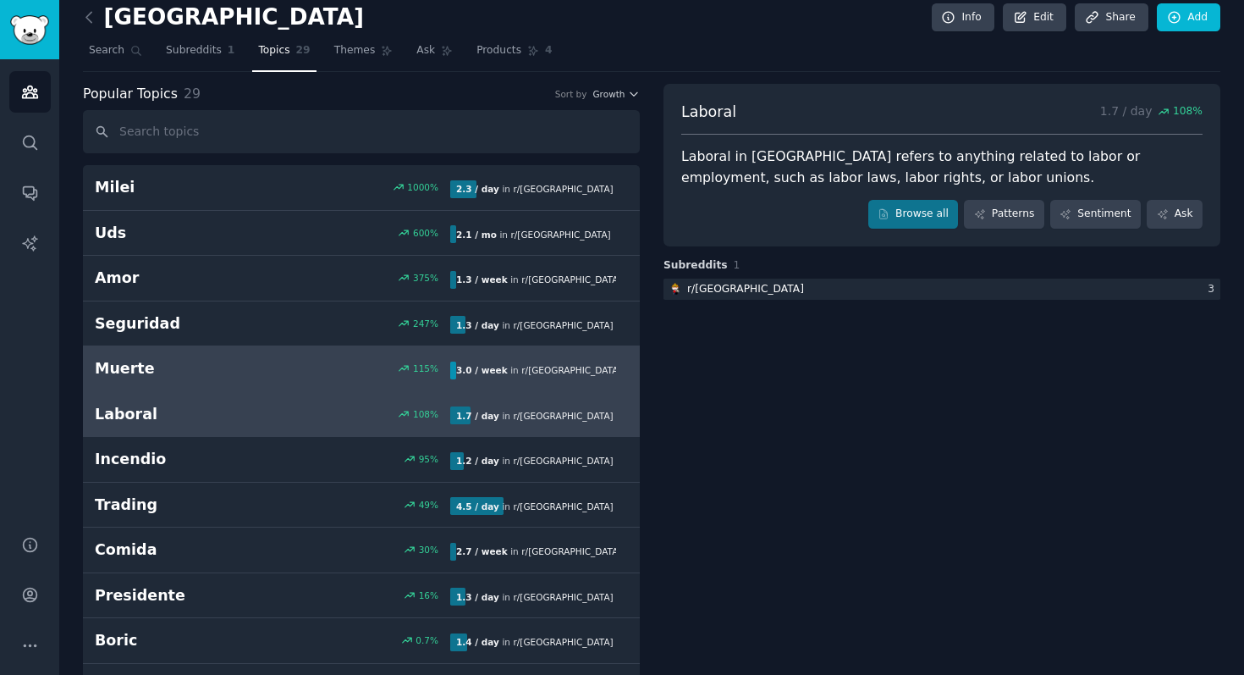
click at [304, 383] on link "Muerte 115 % 3.0 / week in r/ chile" at bounding box center [361, 369] width 557 height 46
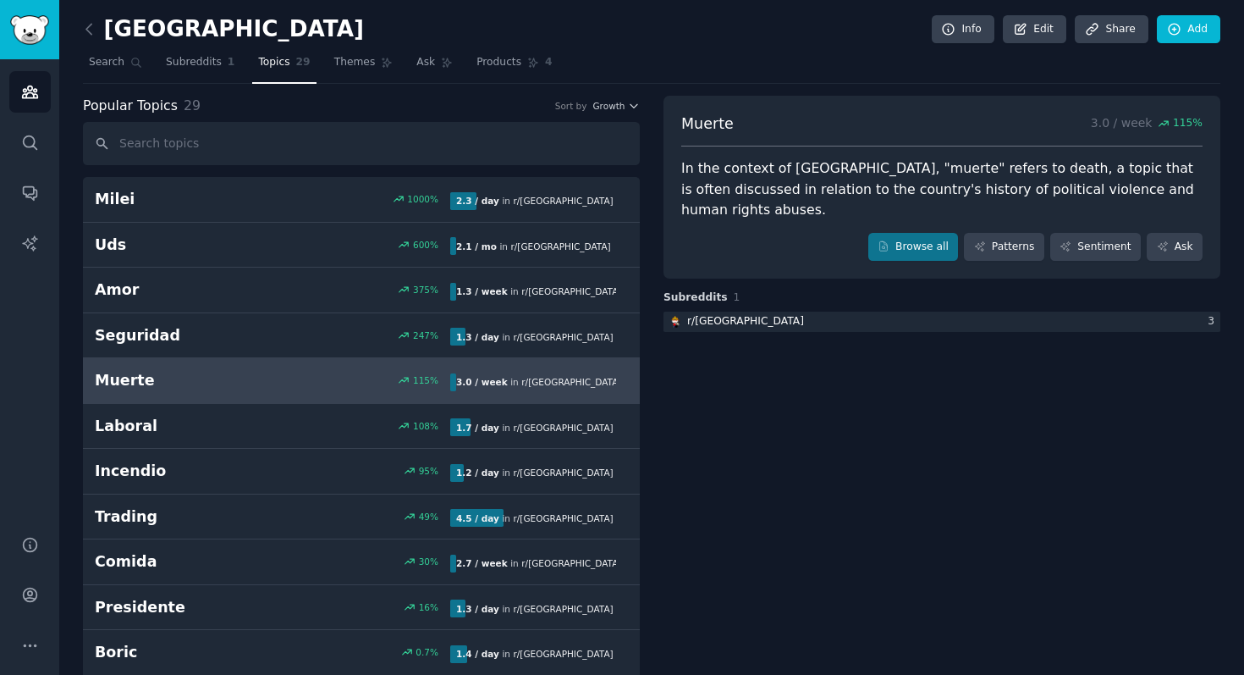
click at [90, 32] on icon at bounding box center [88, 29] width 5 height 10
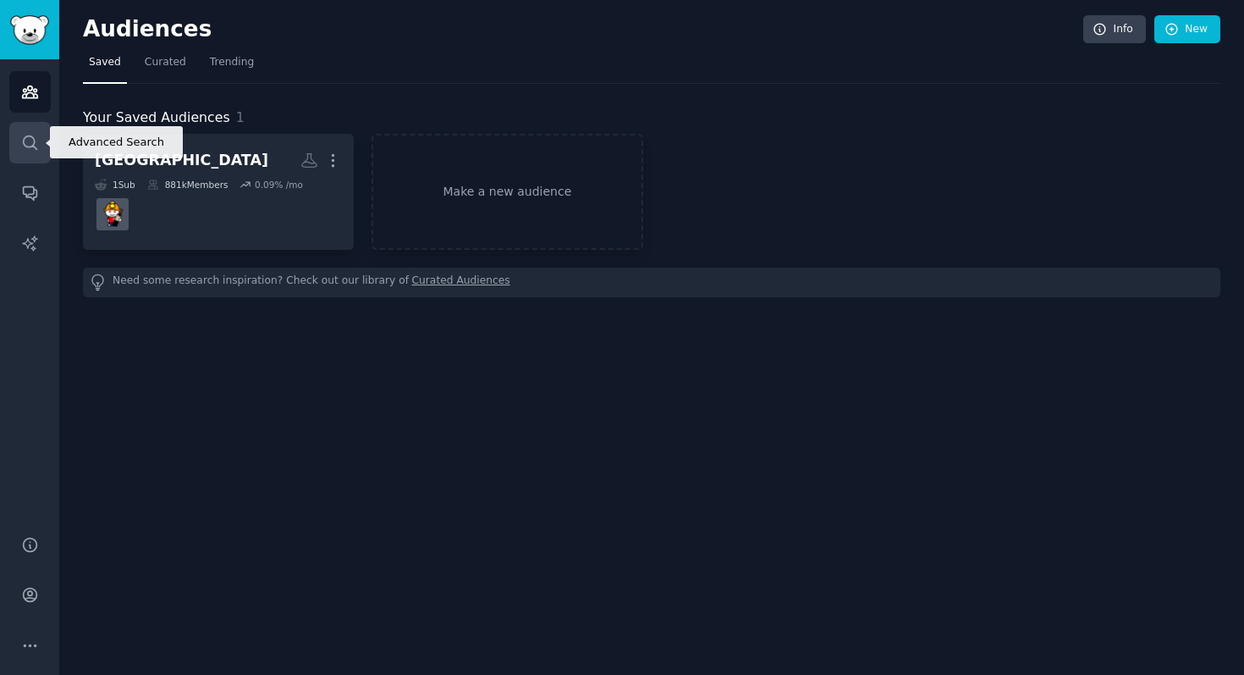
click at [25, 151] on link "Search" at bounding box center [29, 142] width 41 height 41
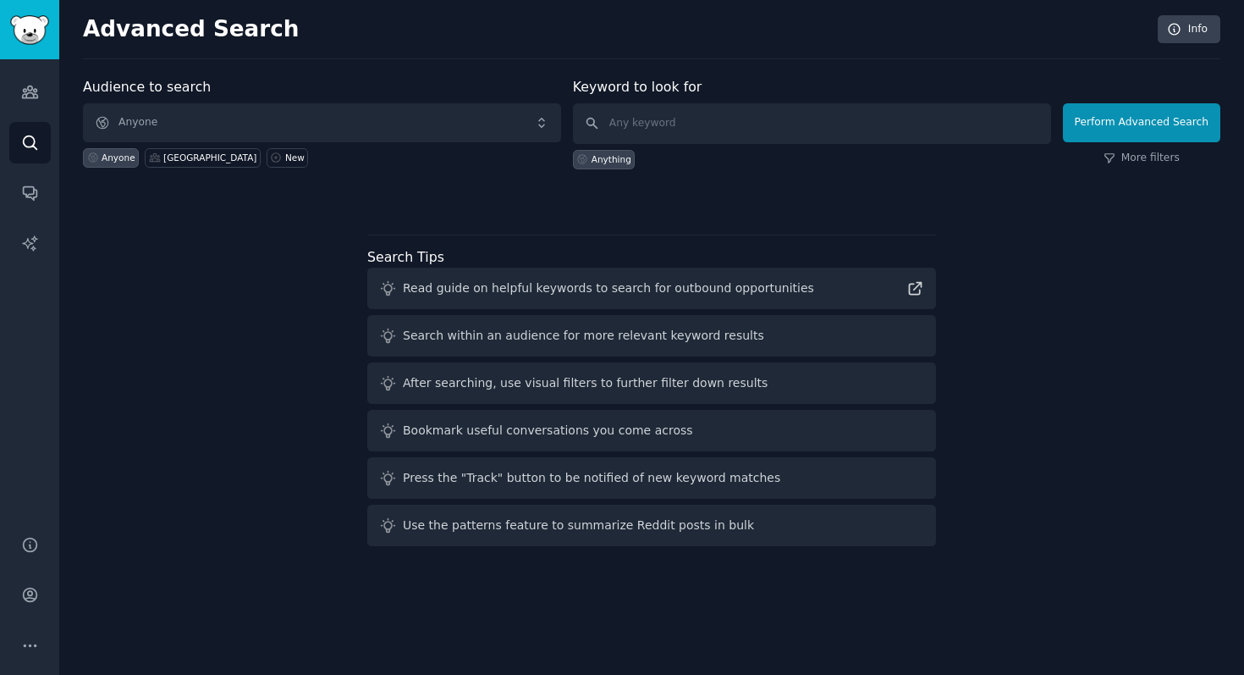
click at [142, 36] on h2 "Advanced Search" at bounding box center [616, 29] width 1066 height 27
click at [139, 118] on span "Anyone" at bounding box center [322, 122] width 478 height 39
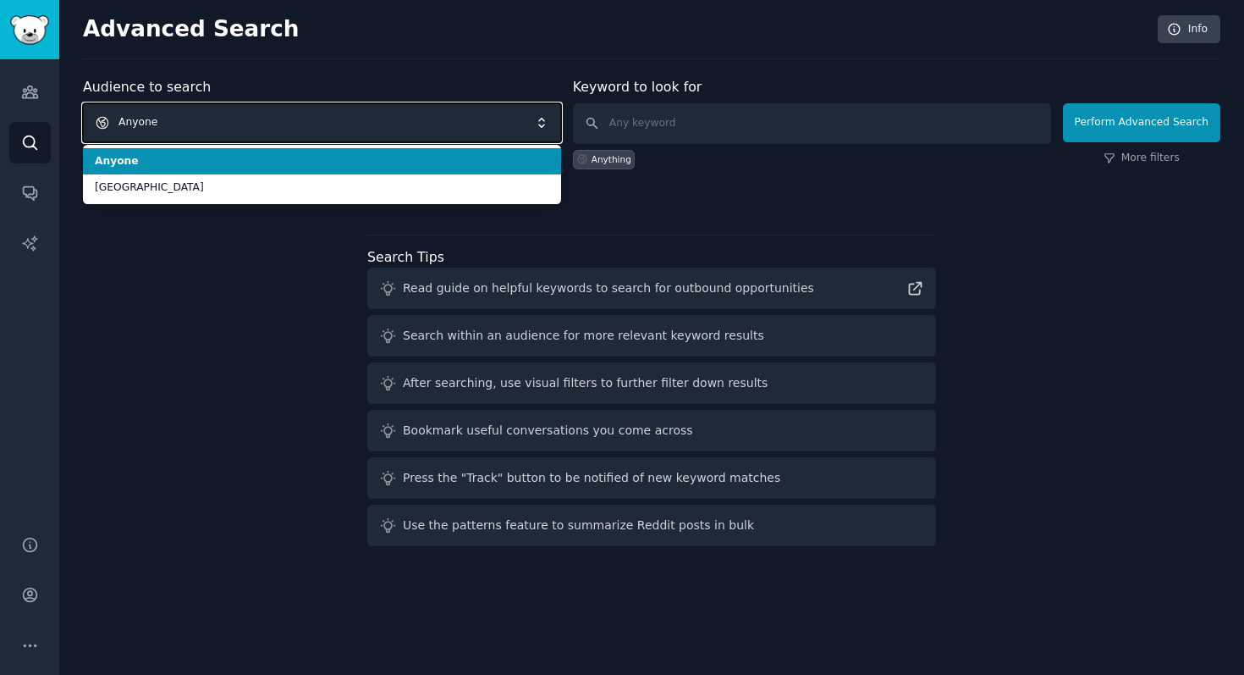
click at [139, 118] on span "Anyone" at bounding box center [322, 122] width 478 height 39
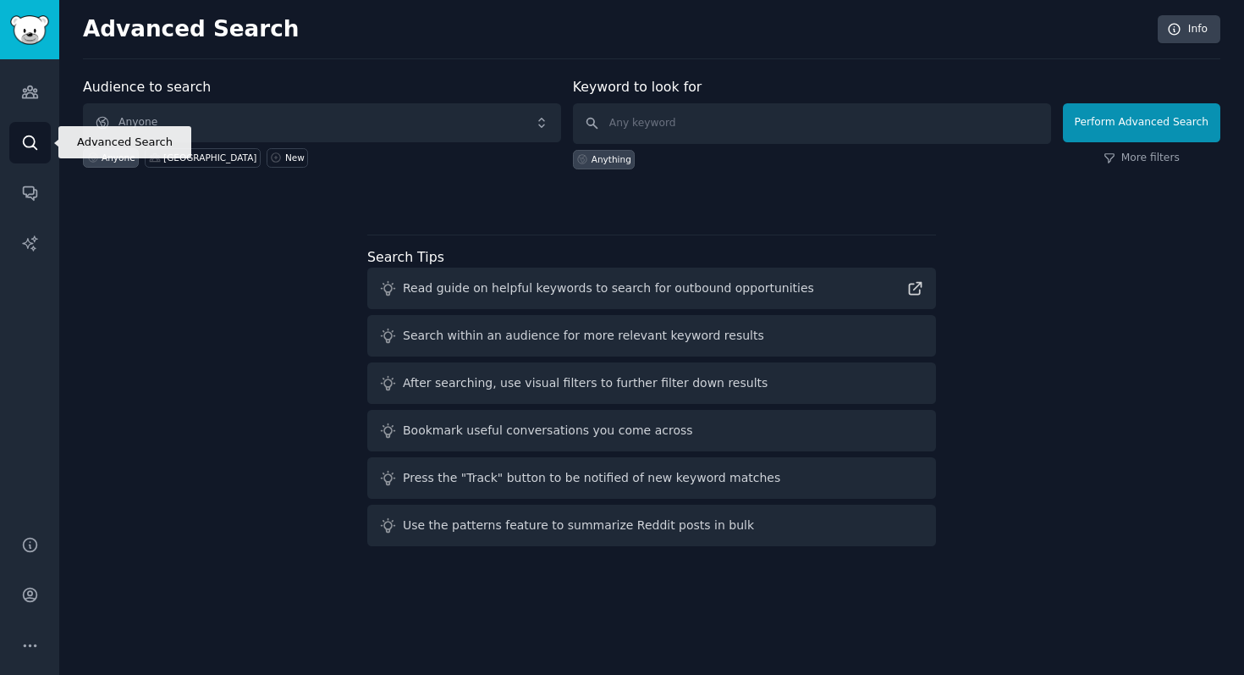
click at [21, 136] on icon "Sidebar" at bounding box center [30, 143] width 18 height 18
click at [621, 120] on input "text" at bounding box center [812, 123] width 478 height 41
type input "atencion al cliente"
click button "Perform Advanced Search" at bounding box center [1141, 122] width 157 height 39
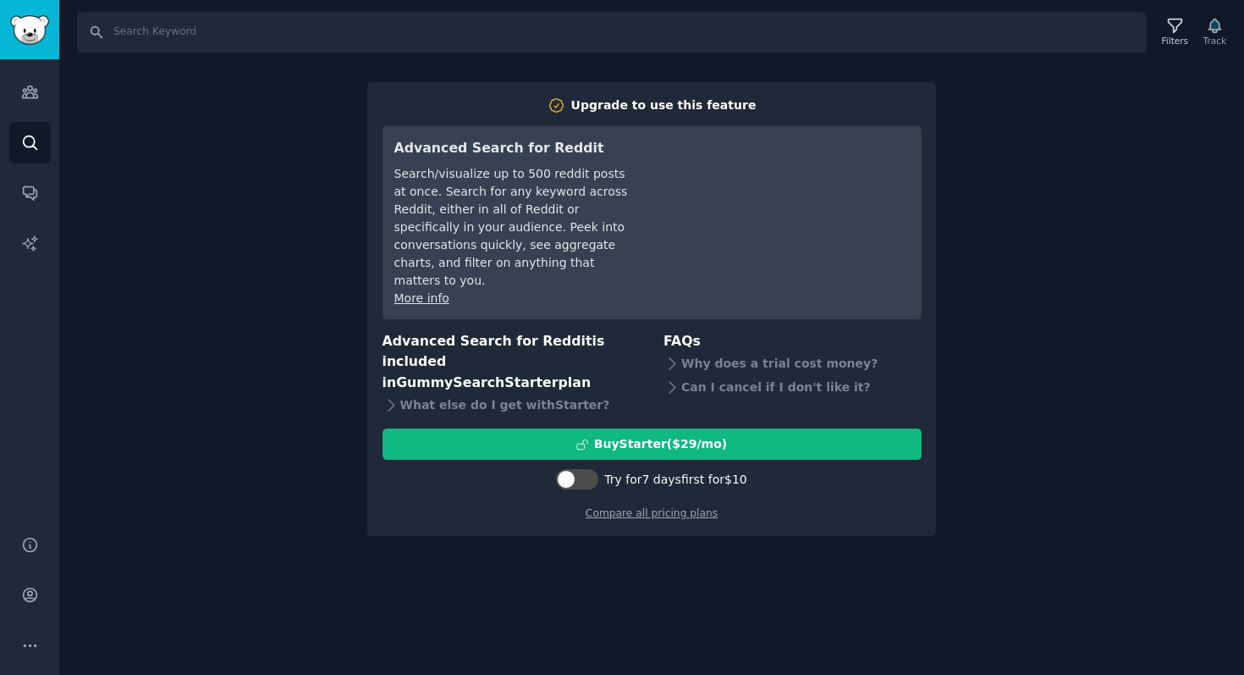
click at [966, 257] on div "Search Filters Track Upgrade to use this feature Advanced Search for Reddit Sea…" at bounding box center [651, 337] width 1185 height 675
click at [26, 141] on icon "Sidebar" at bounding box center [30, 143] width 18 height 18
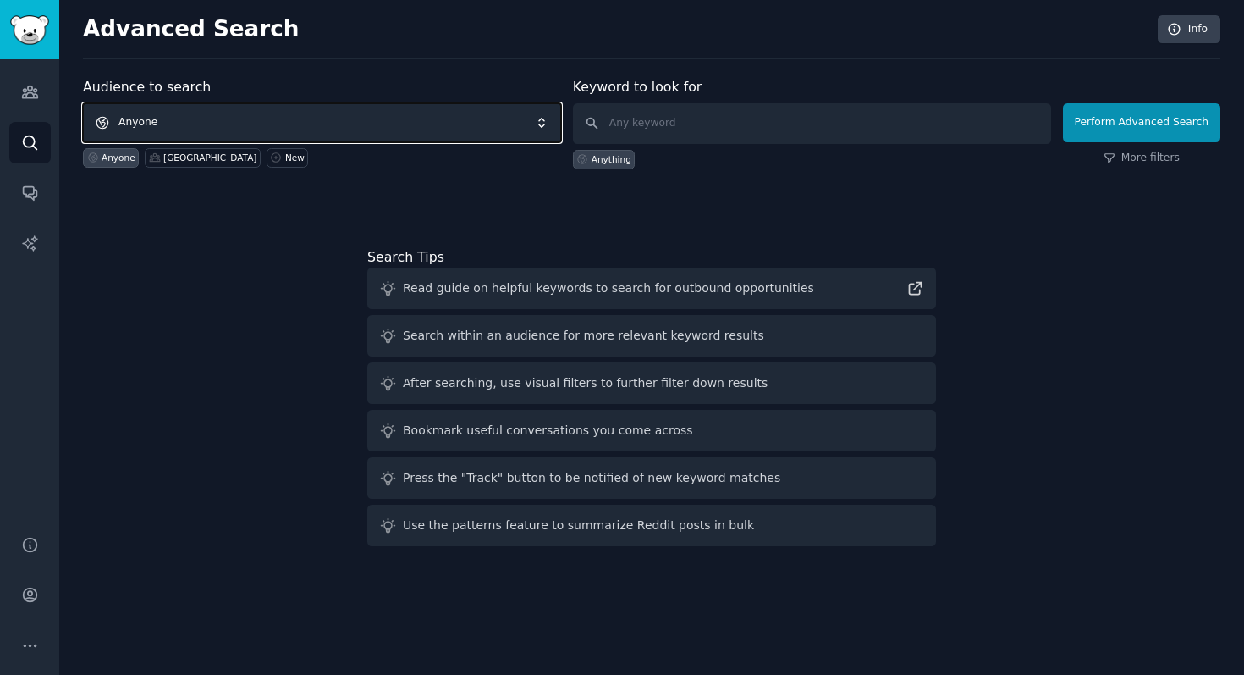
click at [491, 121] on span "Anyone" at bounding box center [322, 122] width 478 height 39
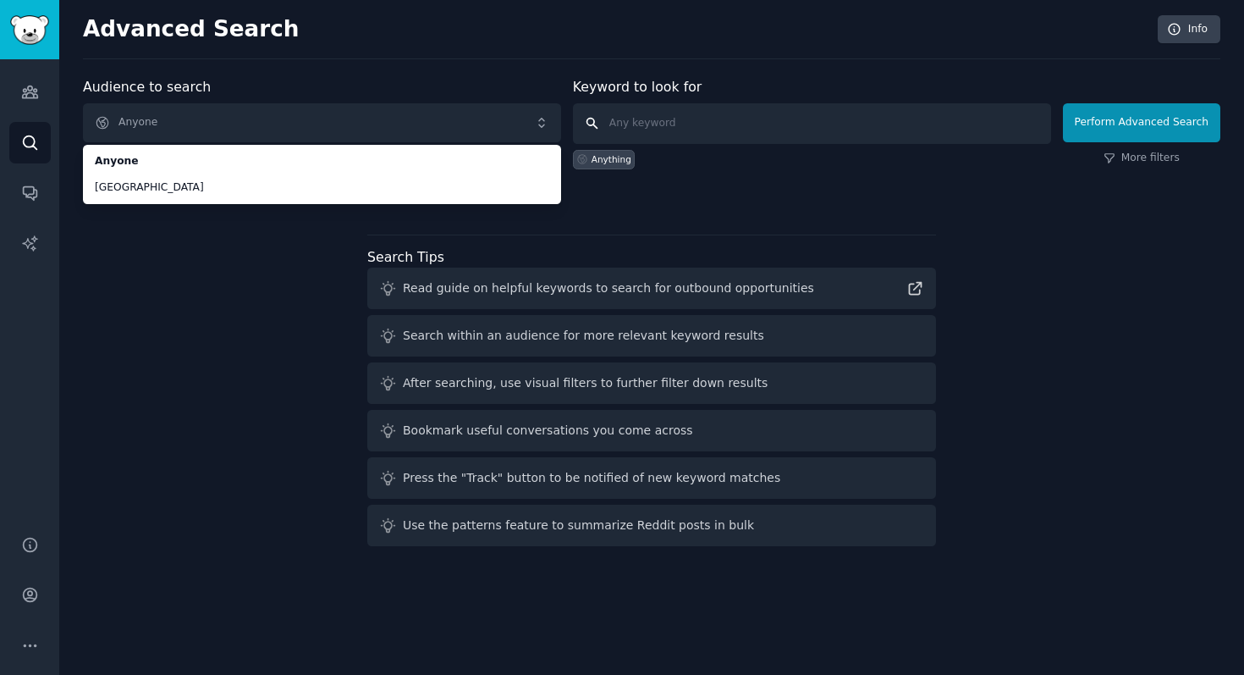
click at [616, 111] on input "text" at bounding box center [812, 123] width 478 height 41
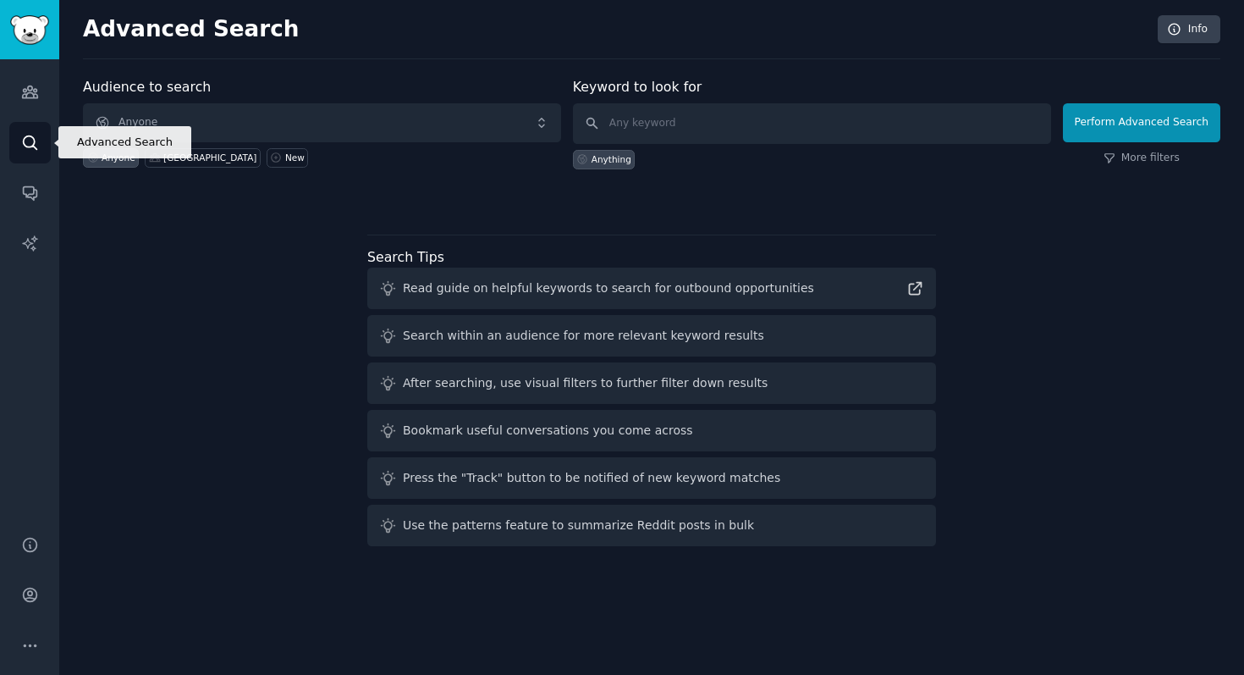
click at [30, 132] on link "Search" at bounding box center [29, 142] width 41 height 41
click at [19, 141] on link "Search" at bounding box center [29, 142] width 41 height 41
click at [285, 158] on div "New" at bounding box center [294, 158] width 19 height 12
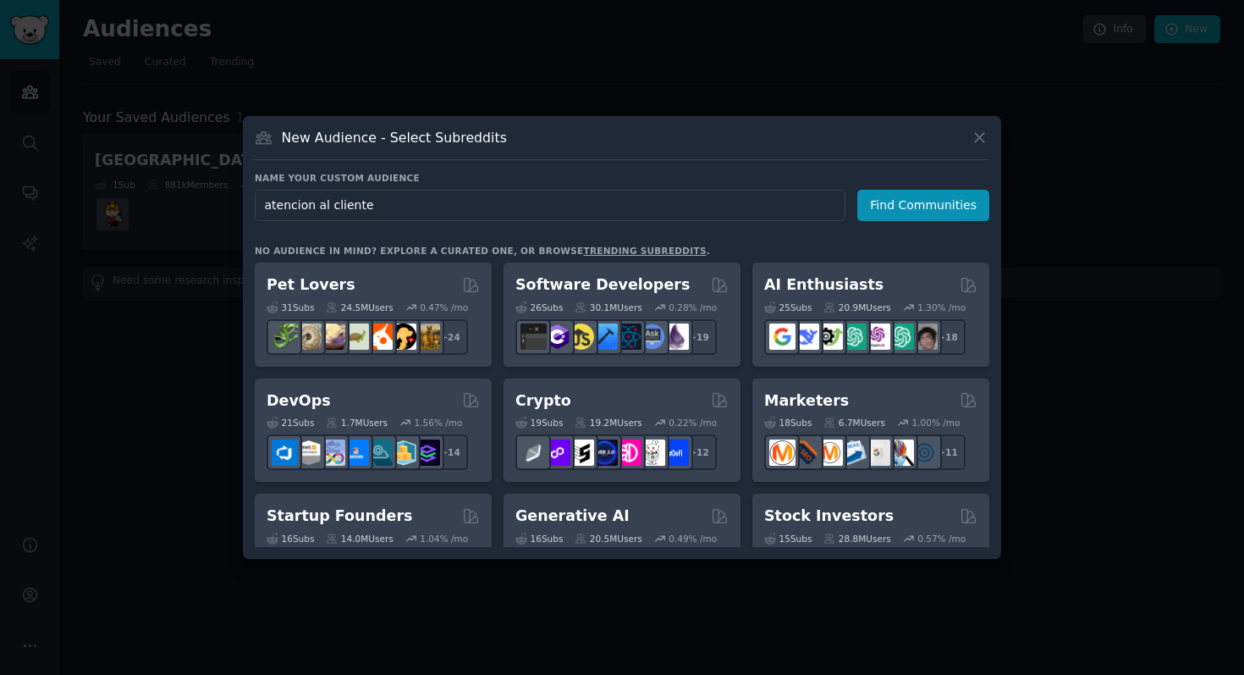
type input "atencion al cliente"
click button "Find Communities" at bounding box center [924, 205] width 132 height 31
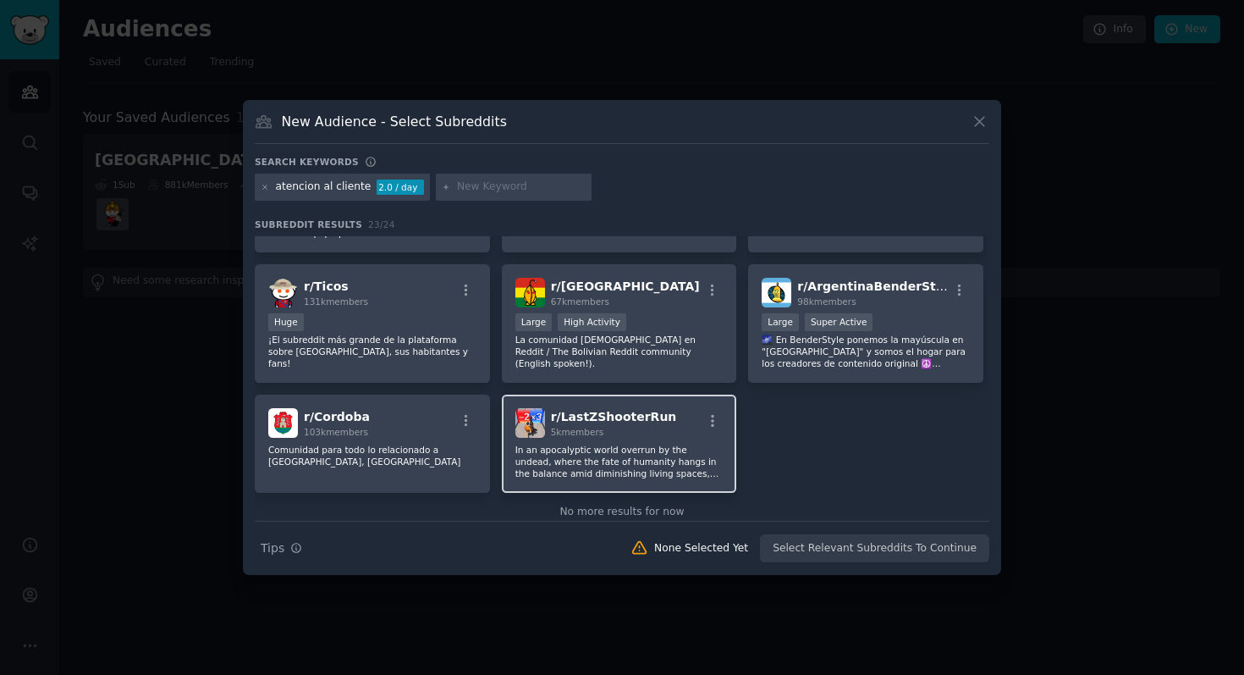
scroll to position [722, 0]
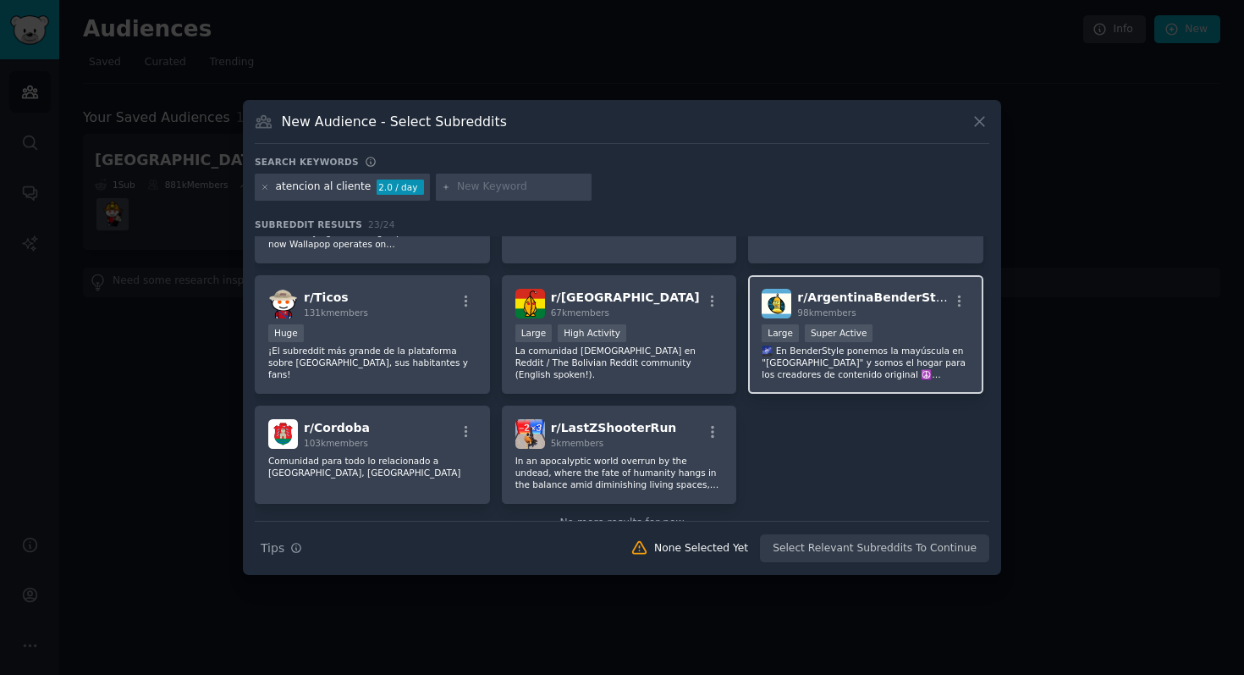
click at [874, 362] on p "🌌 En BenderStyle ponemos la mayúscula en "Argentina" y somos el hogar para los …" at bounding box center [866, 363] width 208 height 36
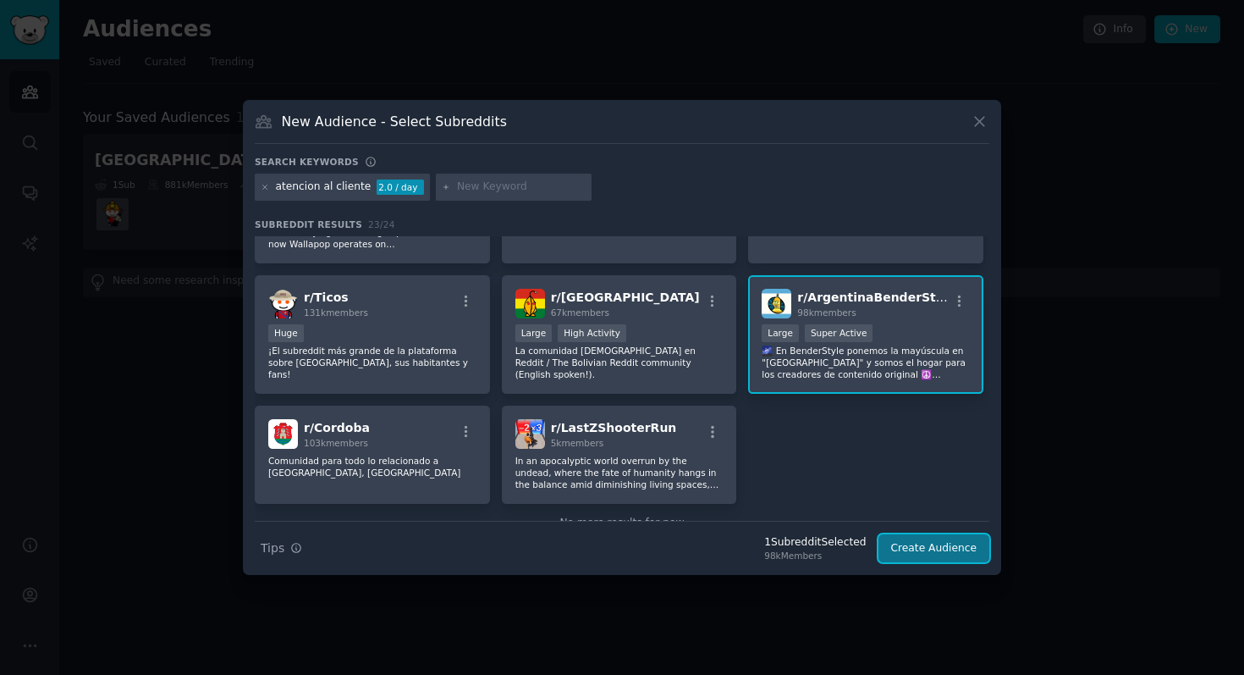
click at [930, 541] on button "Create Audience" at bounding box center [935, 548] width 112 height 29
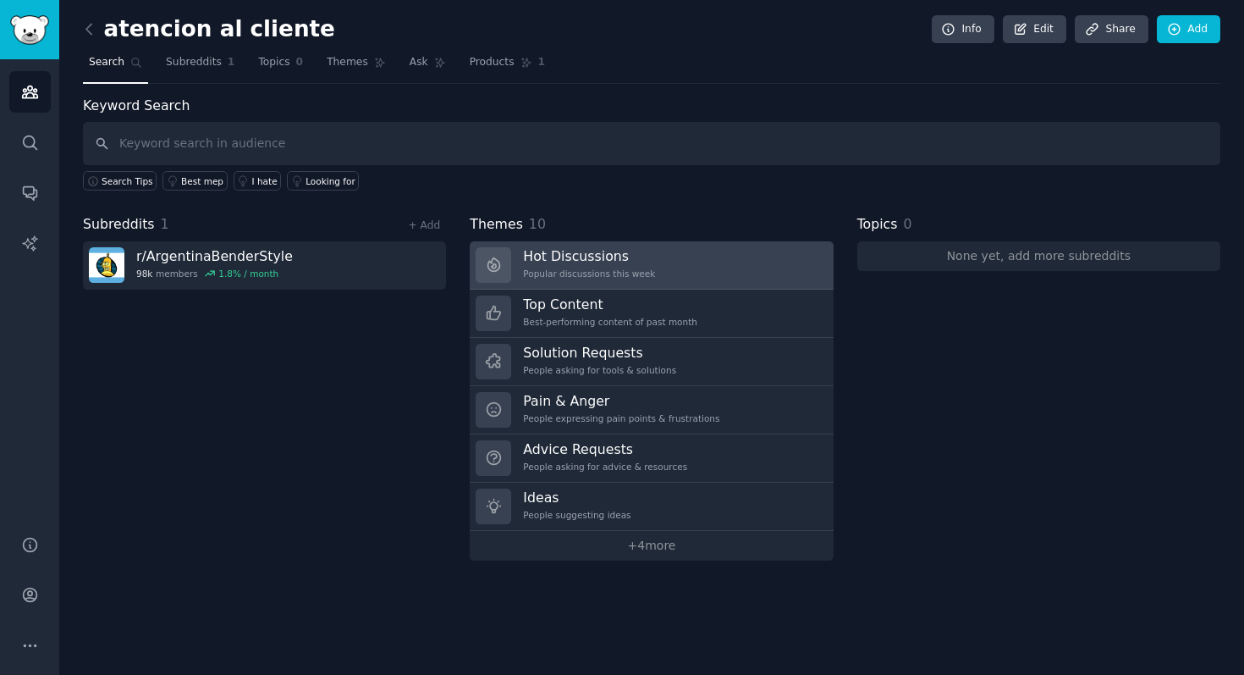
click at [621, 262] on h3 "Hot Discussions" at bounding box center [589, 256] width 132 height 18
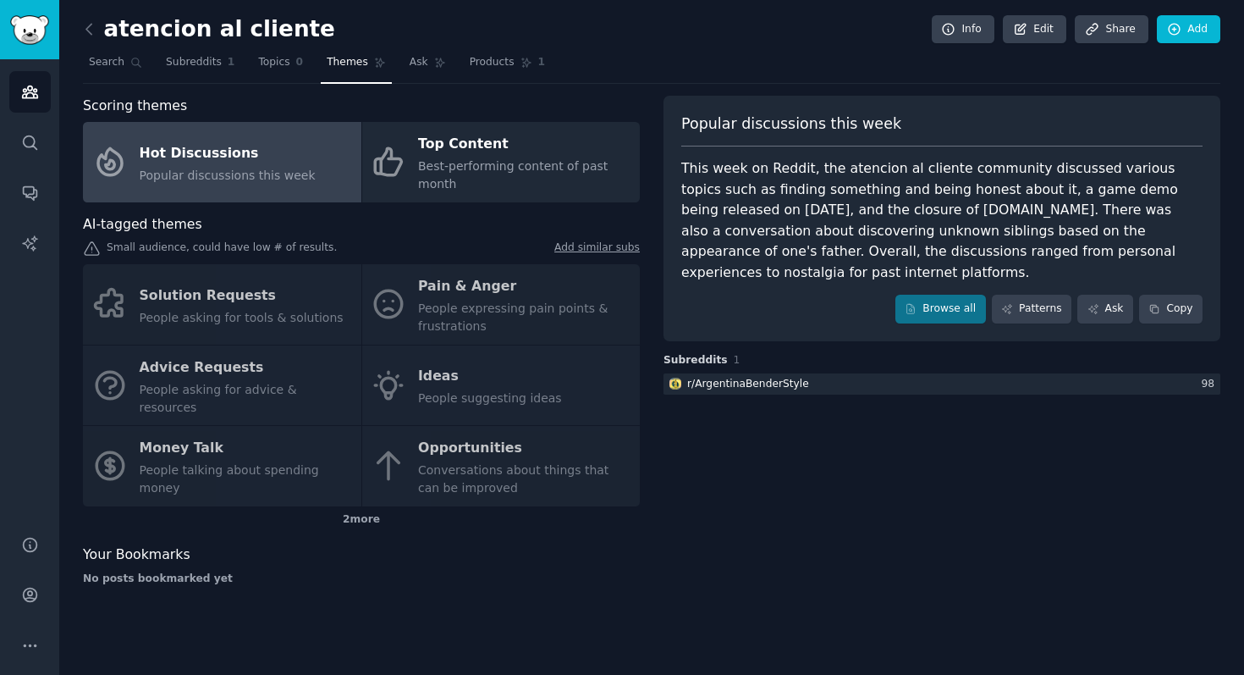
click at [450, 311] on div "Solution Requests People asking for tools & solutions Pain & Anger People expre…" at bounding box center [361, 385] width 557 height 242
click at [527, 303] on div "Solution Requests People asking for tools & solutions Pain & Anger People expre…" at bounding box center [361, 385] width 557 height 242
click at [557, 303] on div "Solution Requests People asking for tools & solutions Pain & Anger People expre…" at bounding box center [361, 385] width 557 height 242
click at [228, 315] on div "Solution Requests People asking for tools & solutions Pain & Anger People expre…" at bounding box center [361, 385] width 557 height 242
click at [212, 404] on div "Solution Requests People asking for tools & solutions Pain & Anger People expre…" at bounding box center [361, 385] width 557 height 242
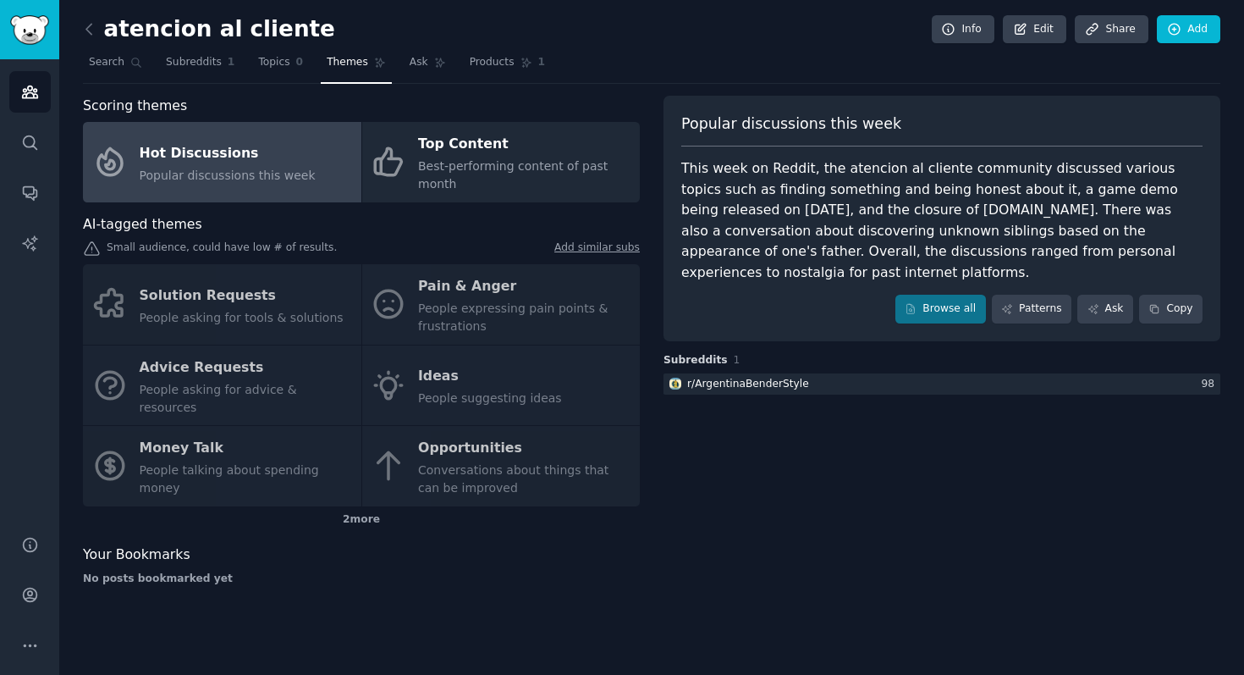
click at [212, 439] on div "Solution Requests People asking for tools & solutions Pain & Anger People expre…" at bounding box center [361, 385] width 557 height 242
click at [527, 446] on div "Solution Requests People asking for tools & solutions Pain & Anger People expre…" at bounding box center [361, 385] width 557 height 242
click at [524, 378] on div "Solution Requests People asking for tools & solutions Pain & Anger People expre…" at bounding box center [361, 385] width 557 height 242
click at [515, 333] on div "Solution Requests People asking for tools & solutions Pain & Anger People expre…" at bounding box center [361, 385] width 557 height 242
click at [302, 39] on div "atencion al cliente Info Edit Share Add" at bounding box center [652, 32] width 1138 height 35
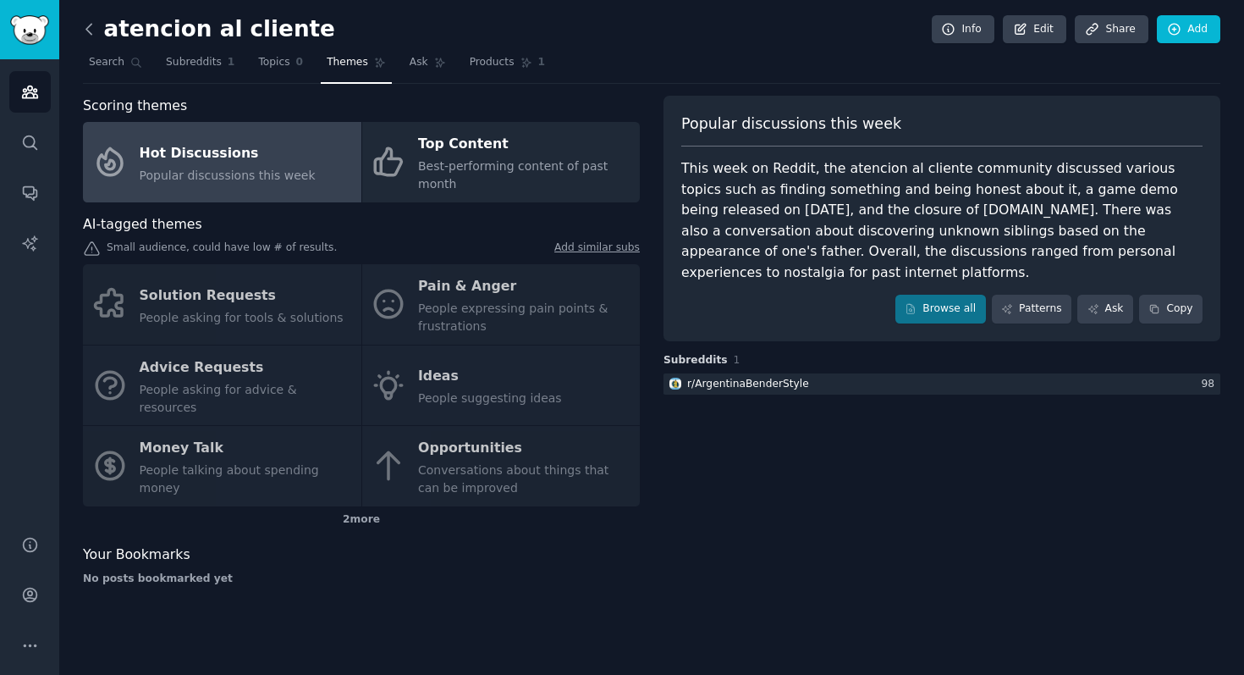
click at [93, 35] on icon at bounding box center [89, 29] width 18 height 18
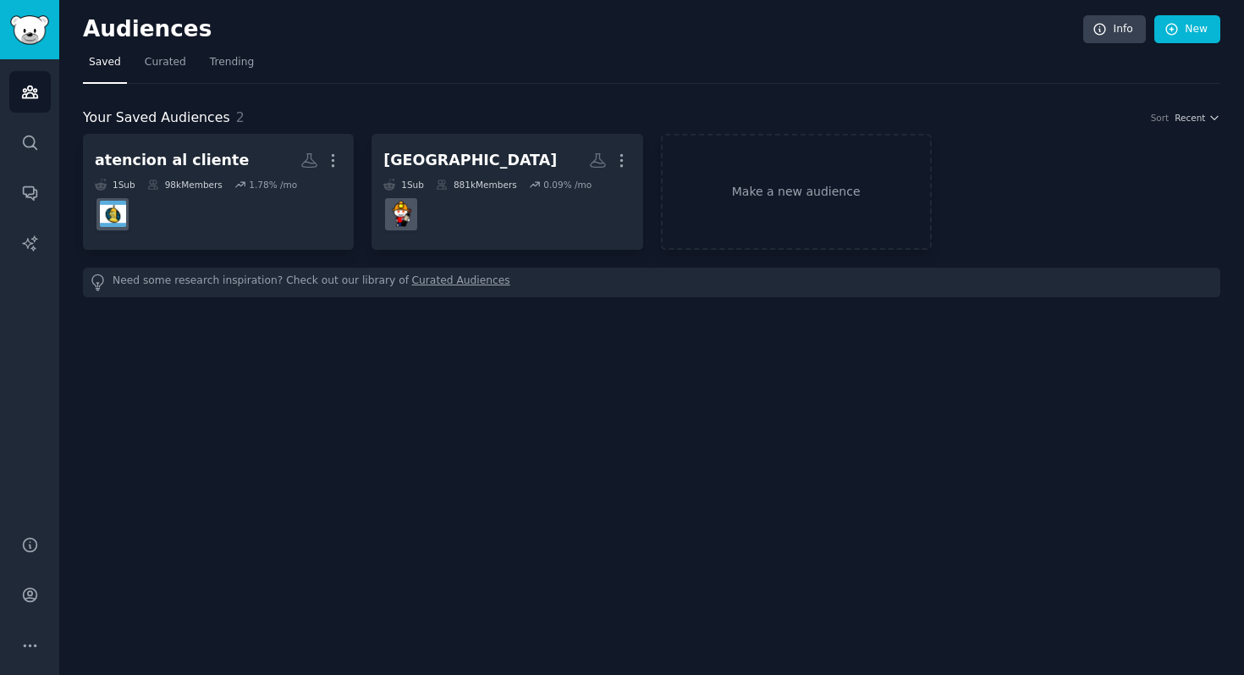
click at [262, 30] on h2 "Audiences" at bounding box center [583, 29] width 1001 height 27
click at [1169, 32] on icon at bounding box center [1172, 29] width 15 height 15
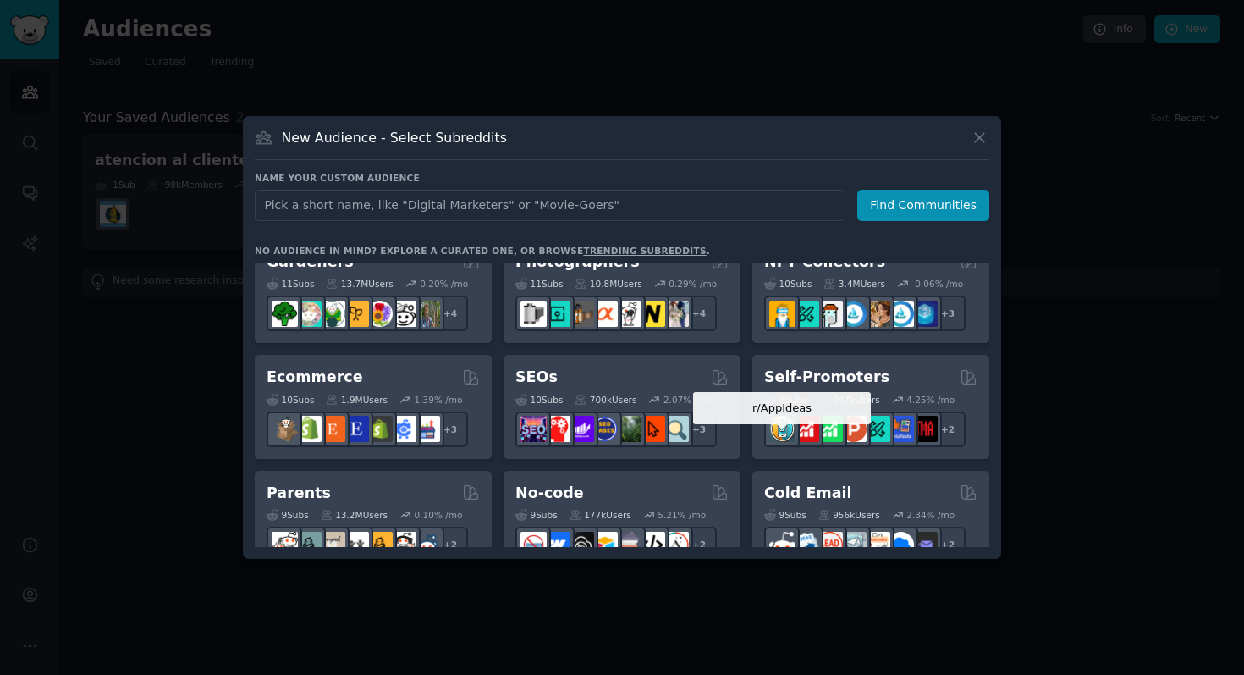
scroll to position [599, 0]
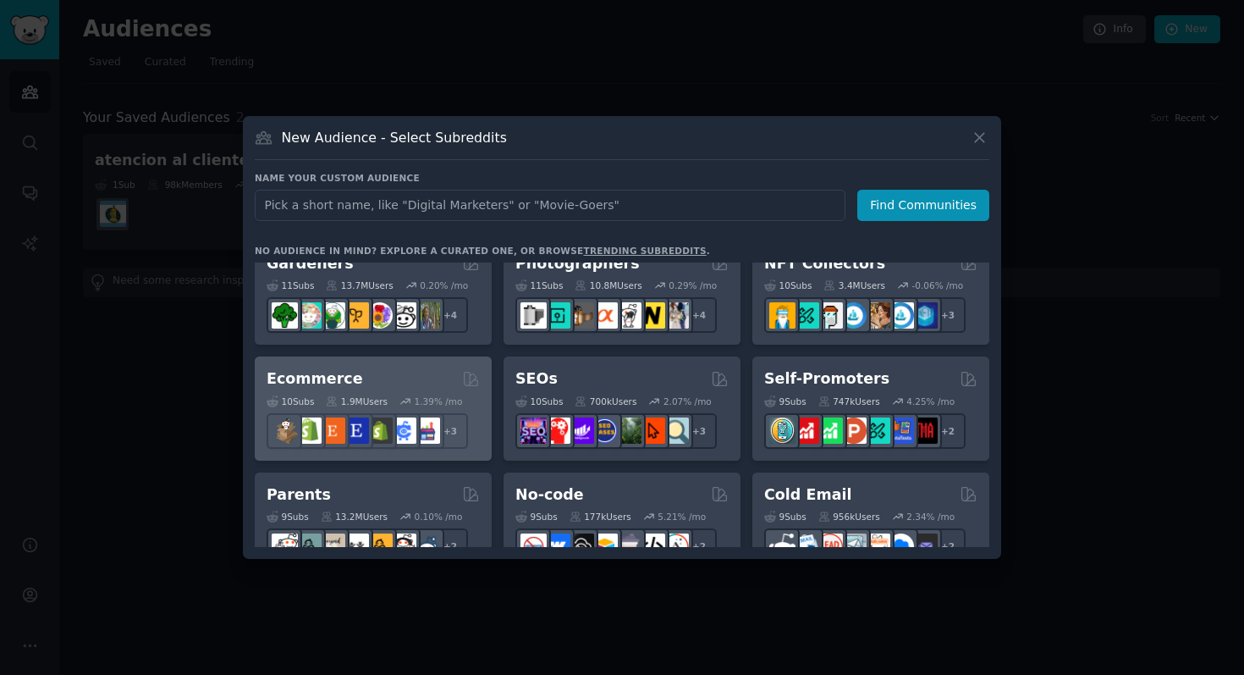
click at [383, 375] on div "Ecommerce Curated by GummySearch" at bounding box center [373, 378] width 213 height 21
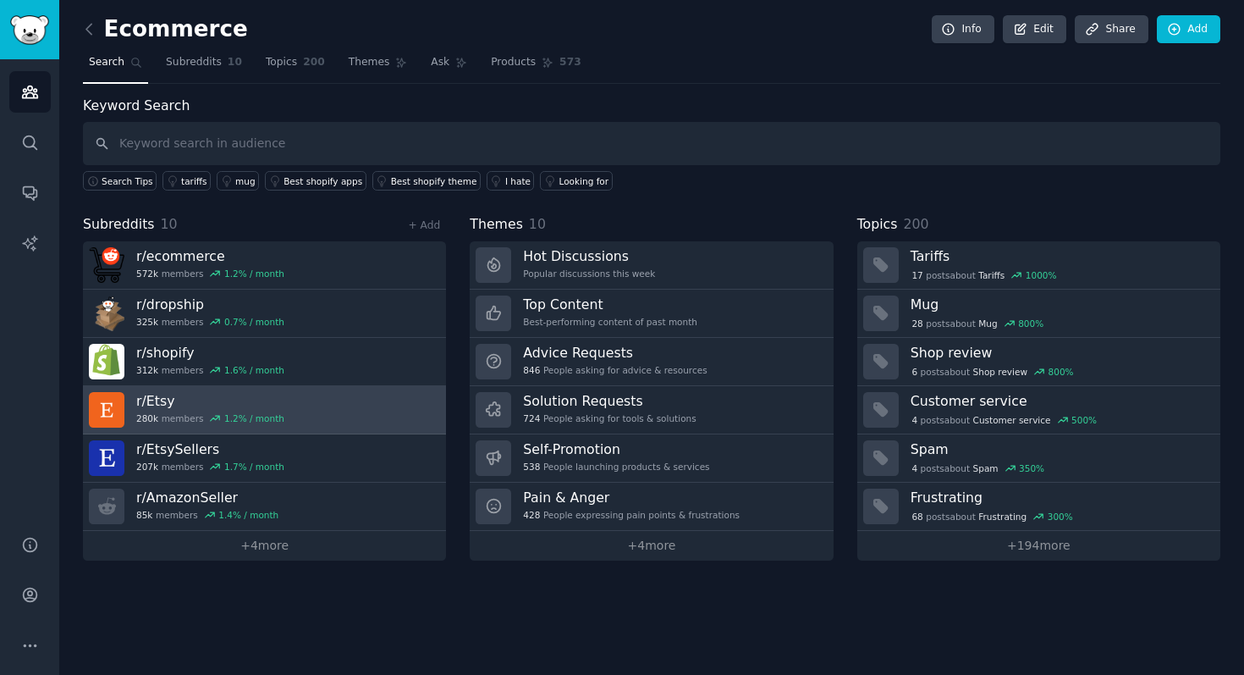
click at [348, 418] on link "r/ Etsy 280k members 1.2 % / month" at bounding box center [264, 410] width 363 height 48
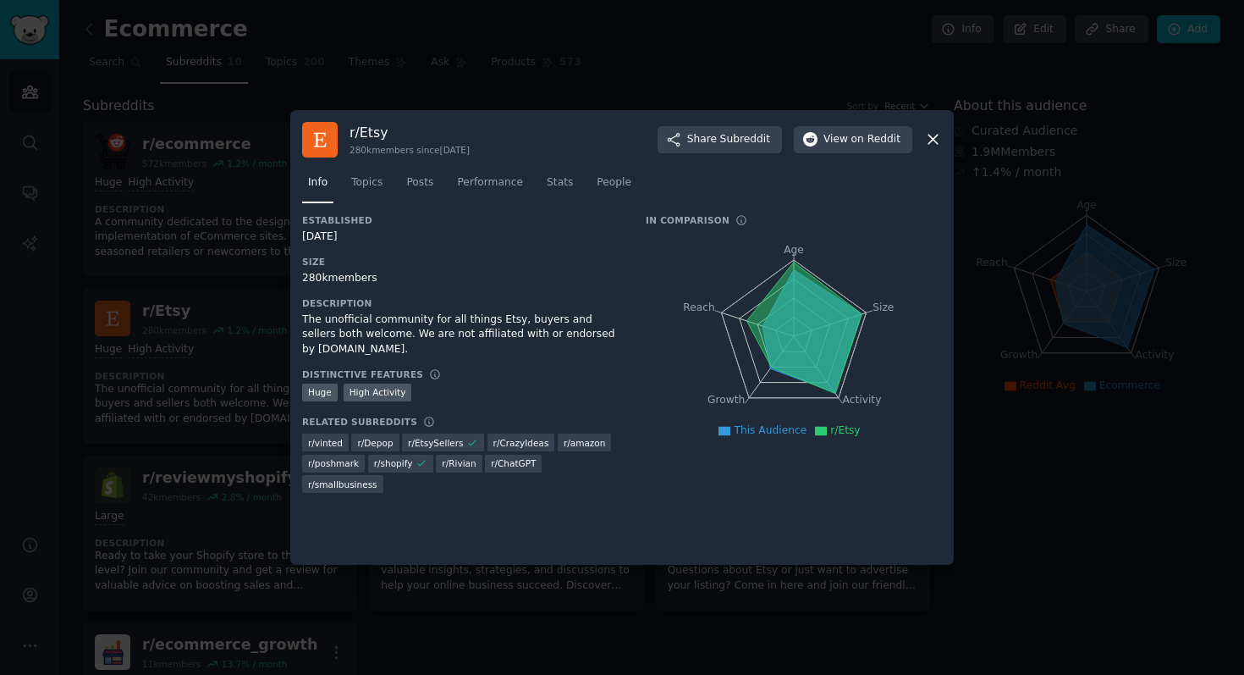
click at [935, 135] on icon at bounding box center [933, 139] width 9 height 9
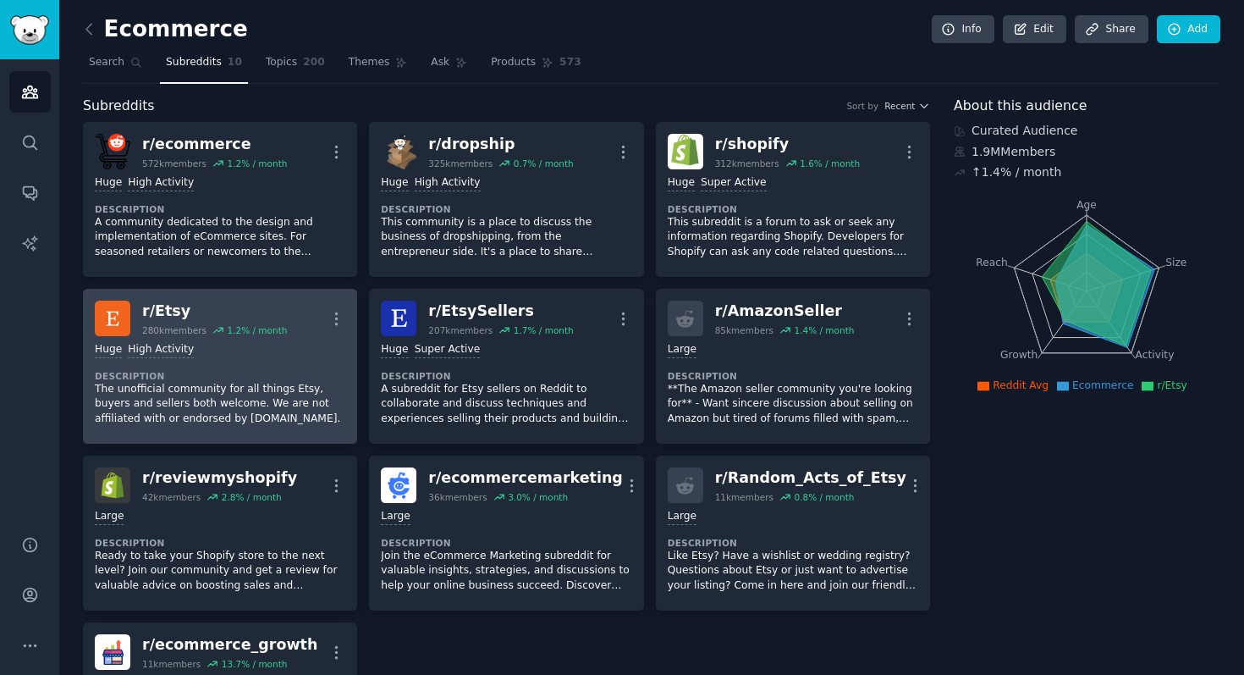
click at [294, 367] on div "Huge High Activity Description The unofficial community for all things Etsy, bu…" at bounding box center [220, 384] width 251 height 96
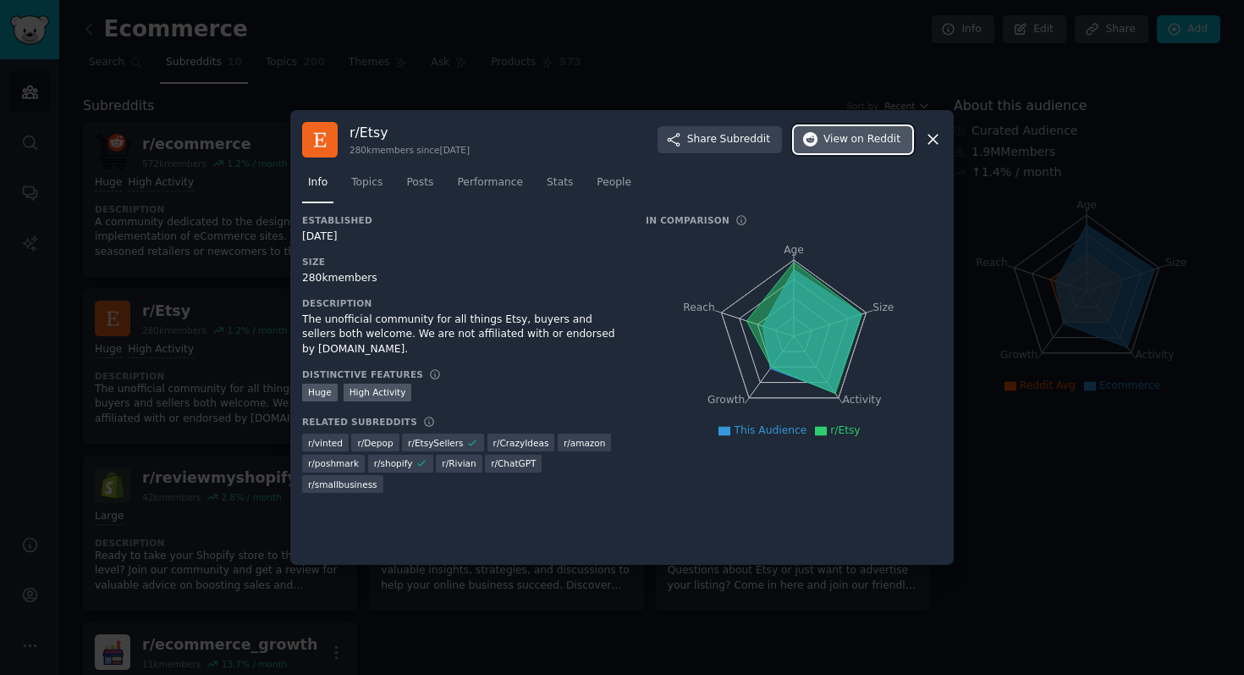
click at [835, 142] on span "View on Reddit" at bounding box center [862, 139] width 77 height 15
click at [935, 137] on icon at bounding box center [933, 139] width 9 height 9
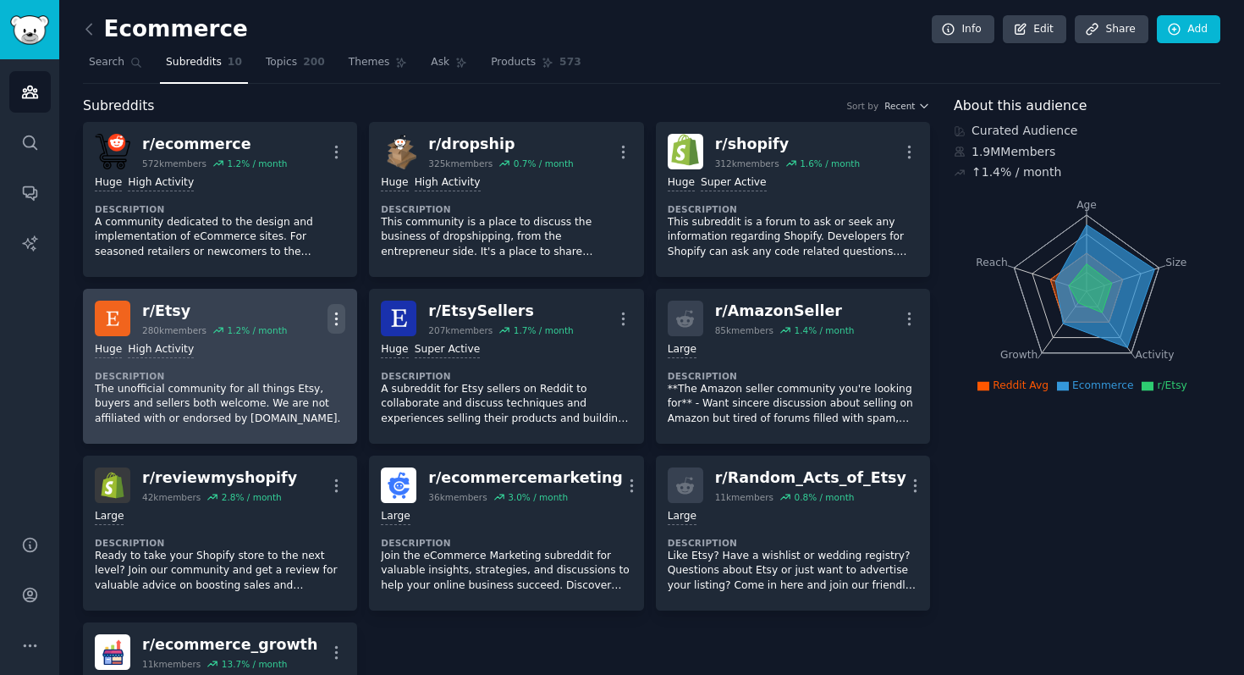
click at [336, 313] on icon "button" at bounding box center [337, 318] width 2 height 12
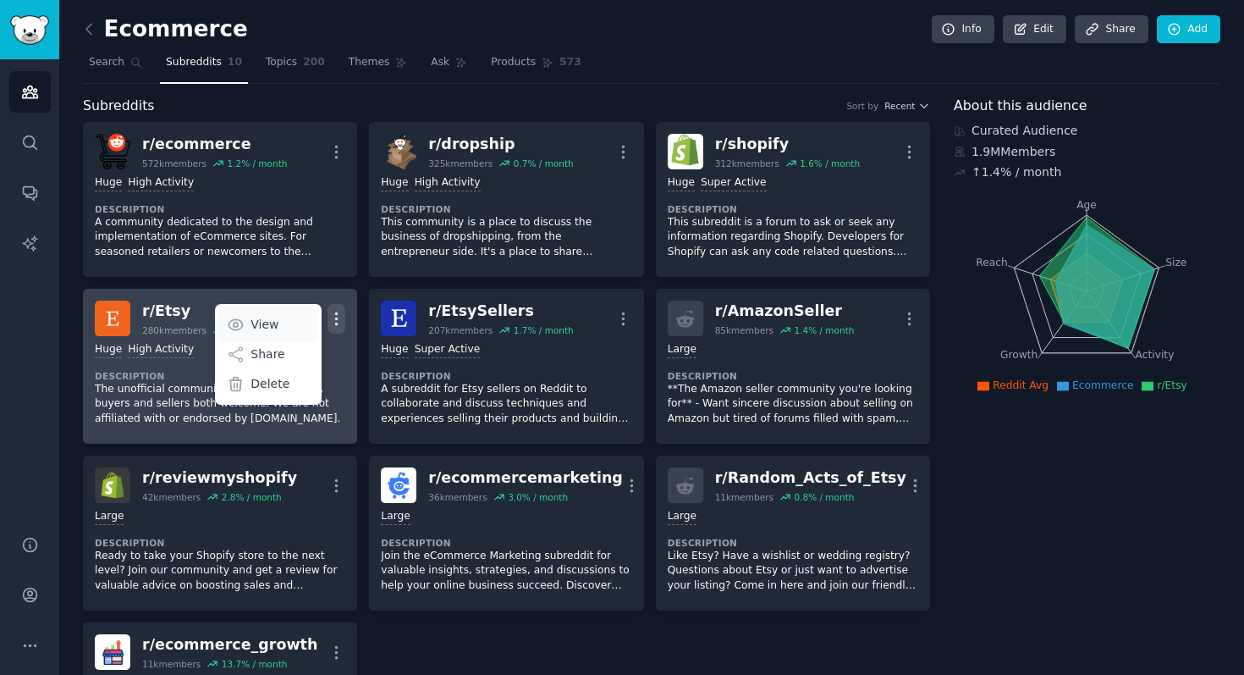
click at [276, 323] on p "View" at bounding box center [265, 325] width 28 height 18
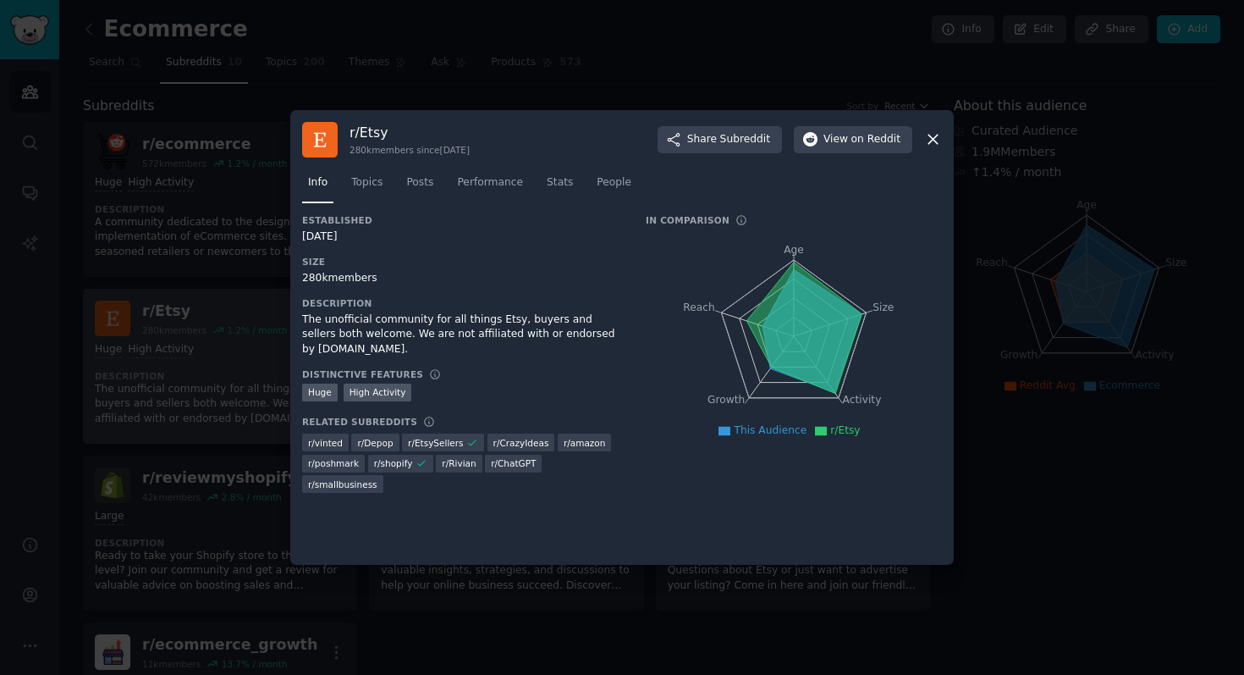
click at [934, 139] on icon at bounding box center [933, 139] width 9 height 9
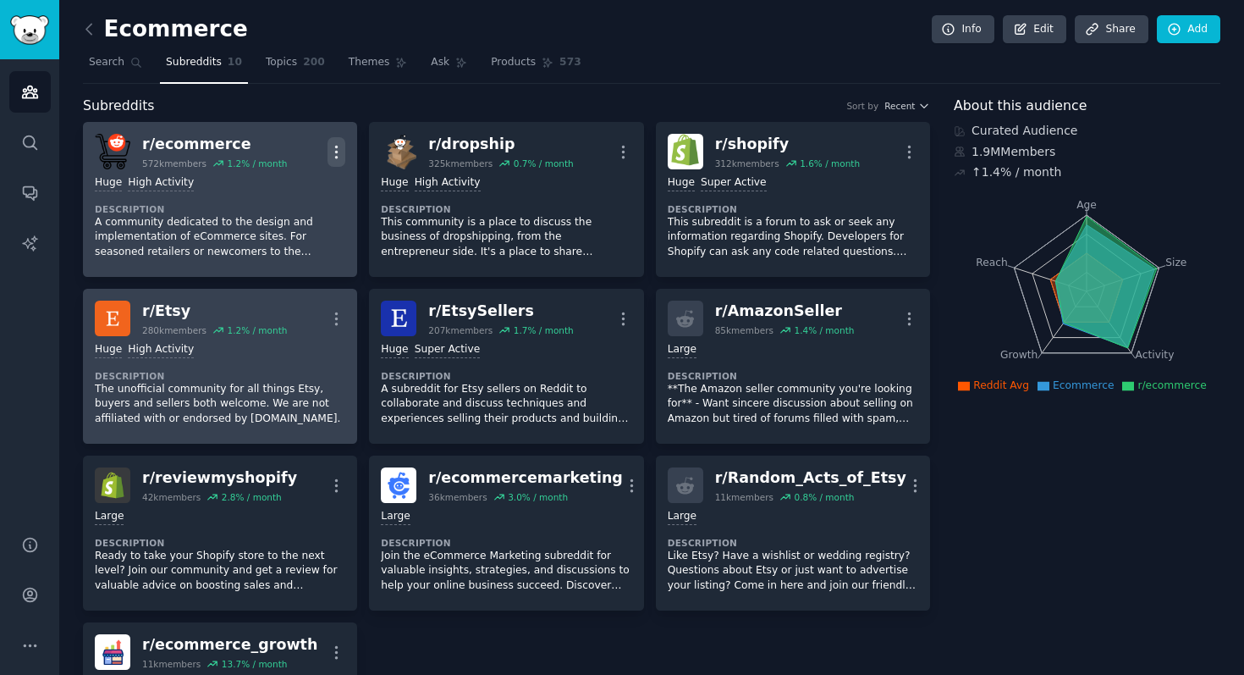
click at [334, 154] on icon "button" at bounding box center [337, 152] width 18 height 18
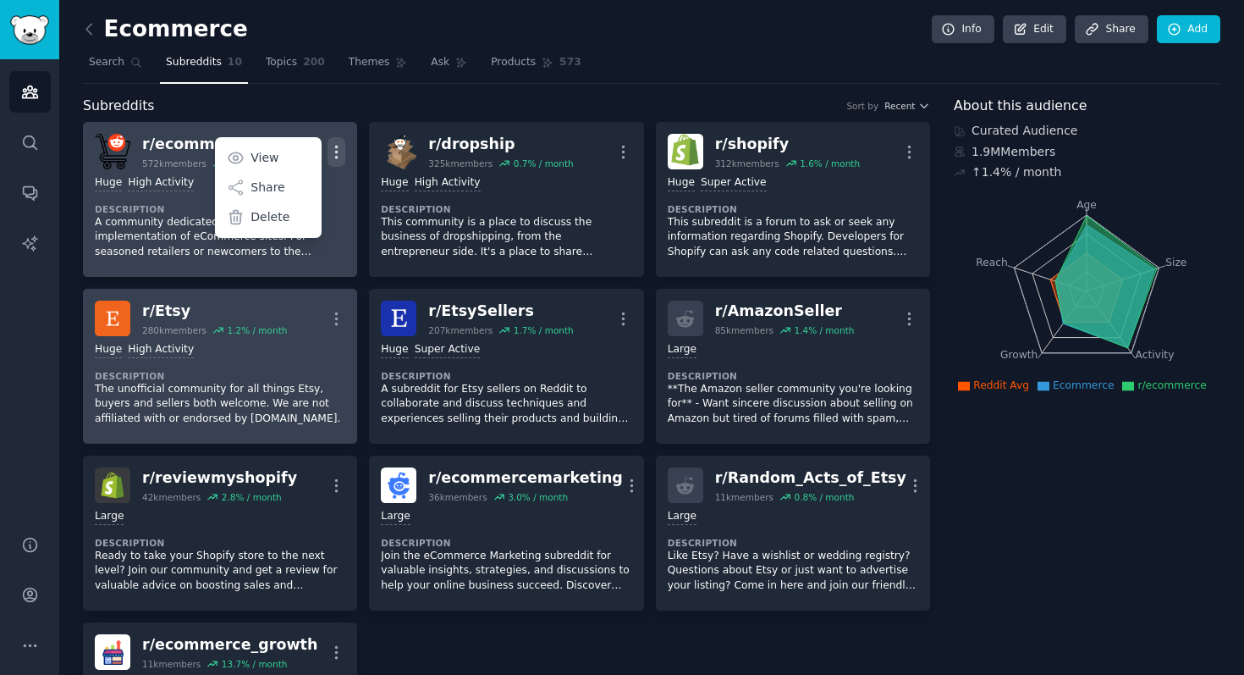
click at [334, 154] on icon "button" at bounding box center [337, 152] width 18 height 18
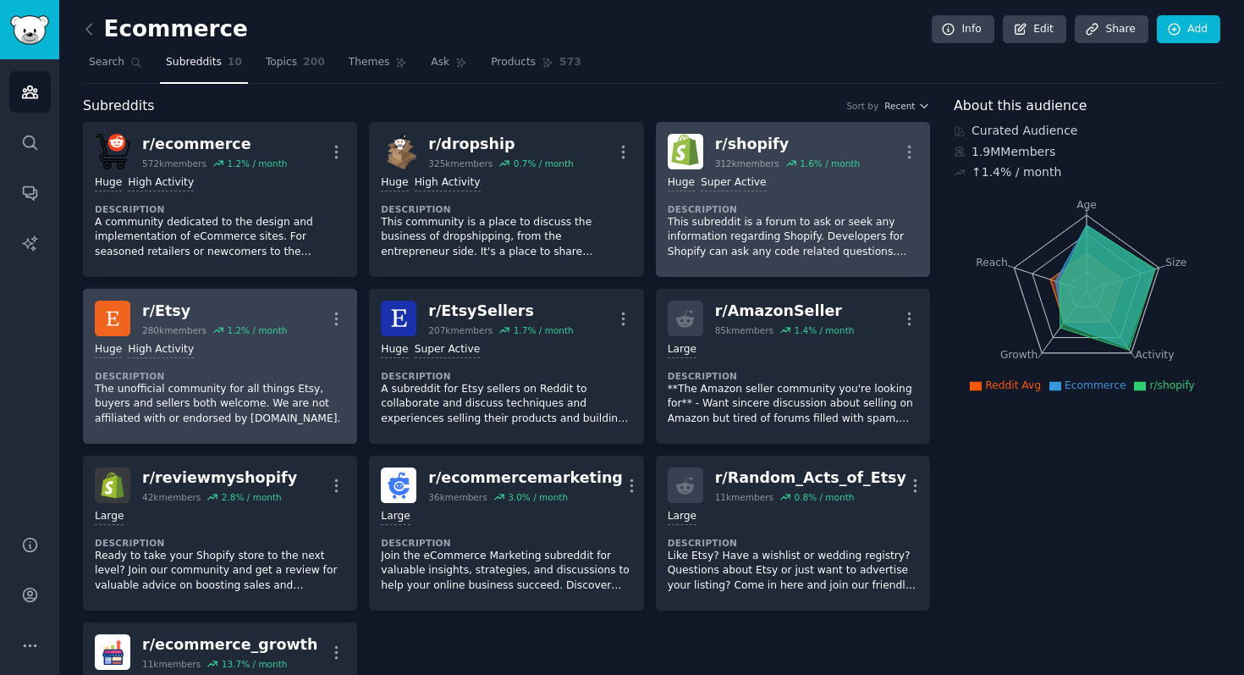
click at [880, 203] on dt "Description" at bounding box center [793, 209] width 251 height 12
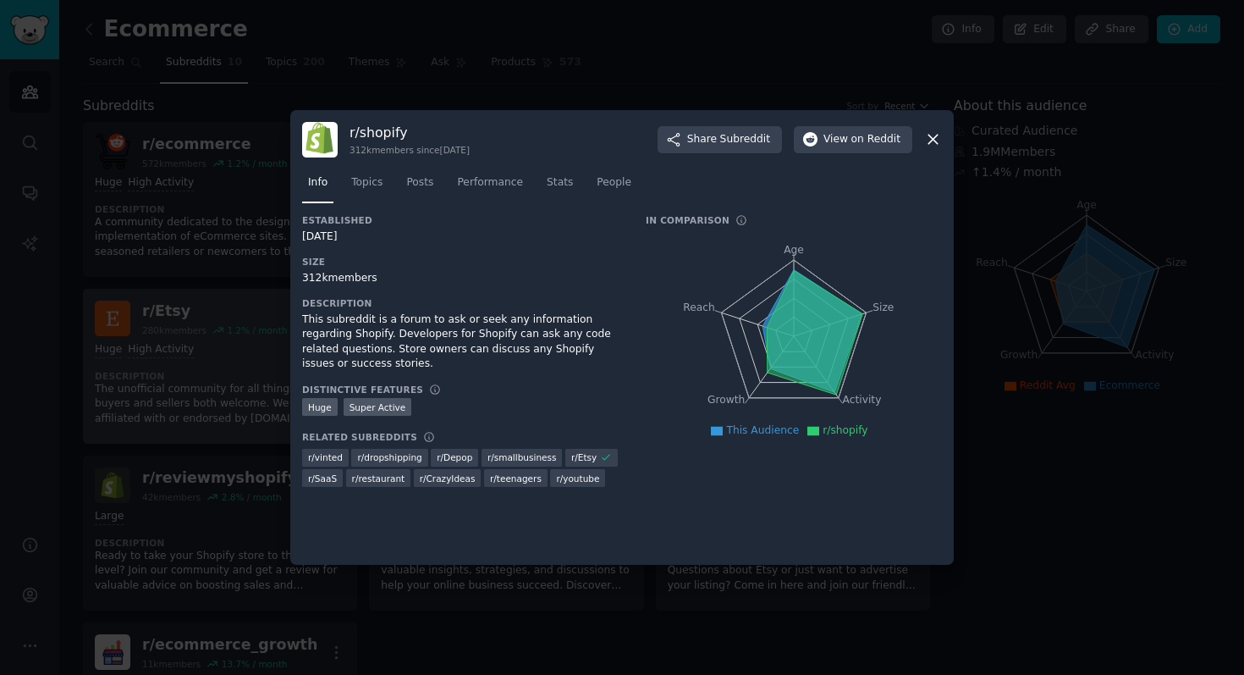
click at [932, 133] on icon at bounding box center [933, 139] width 18 height 18
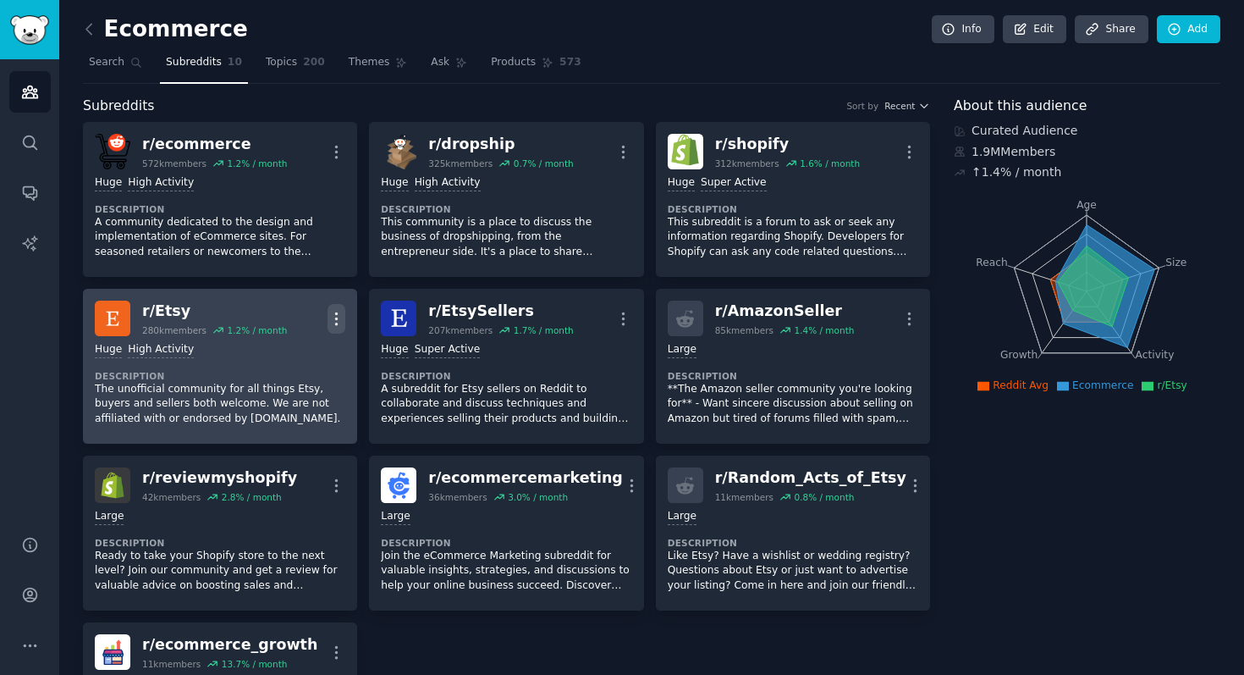
click at [331, 318] on icon "button" at bounding box center [337, 319] width 18 height 18
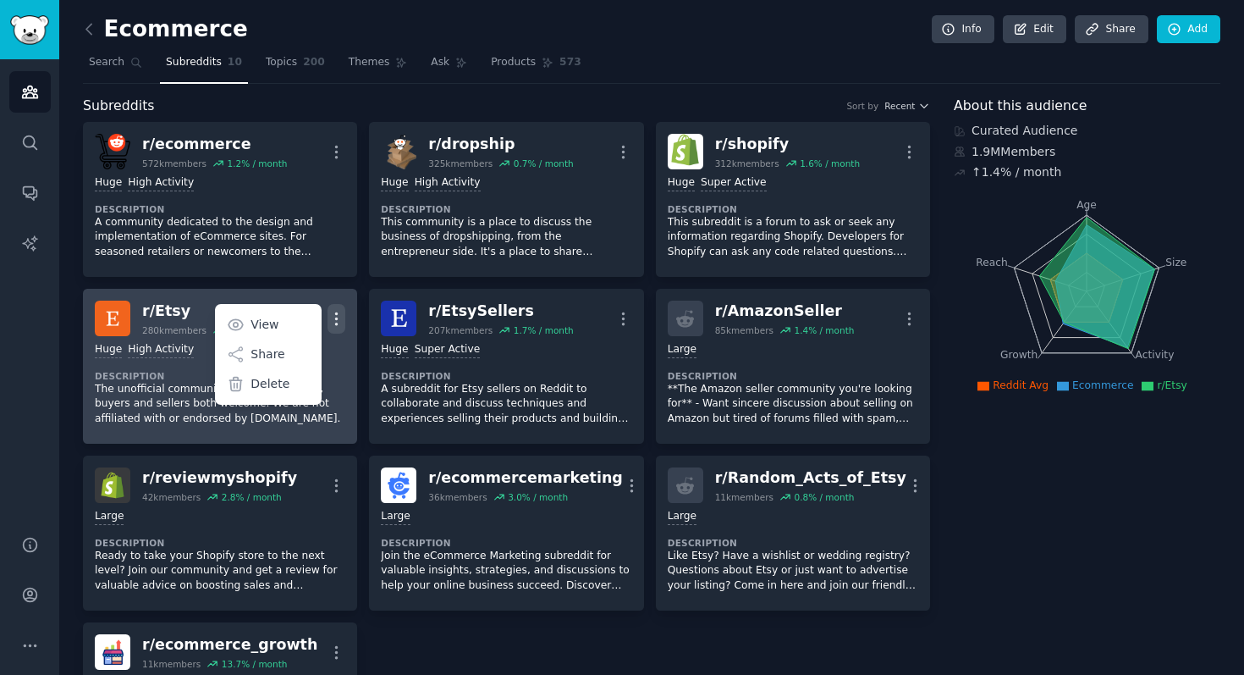
click at [331, 318] on icon "button" at bounding box center [337, 319] width 18 height 18
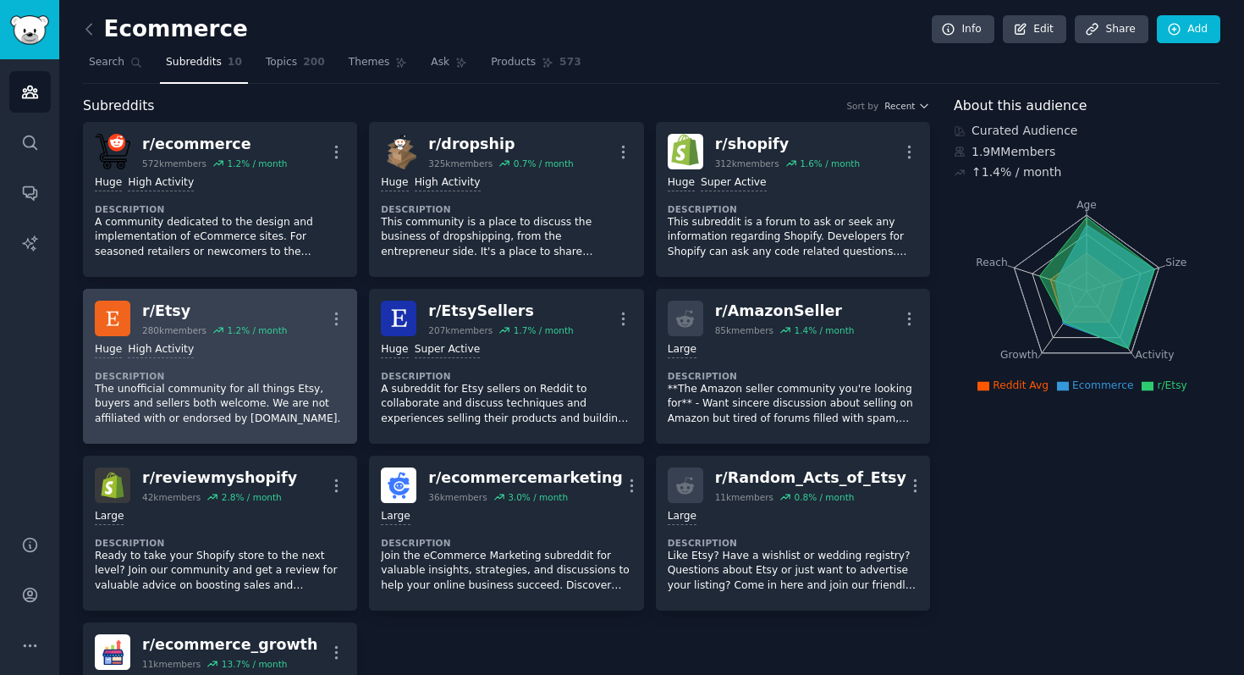
click at [168, 315] on div "r/ Etsy" at bounding box center [214, 311] width 145 height 21
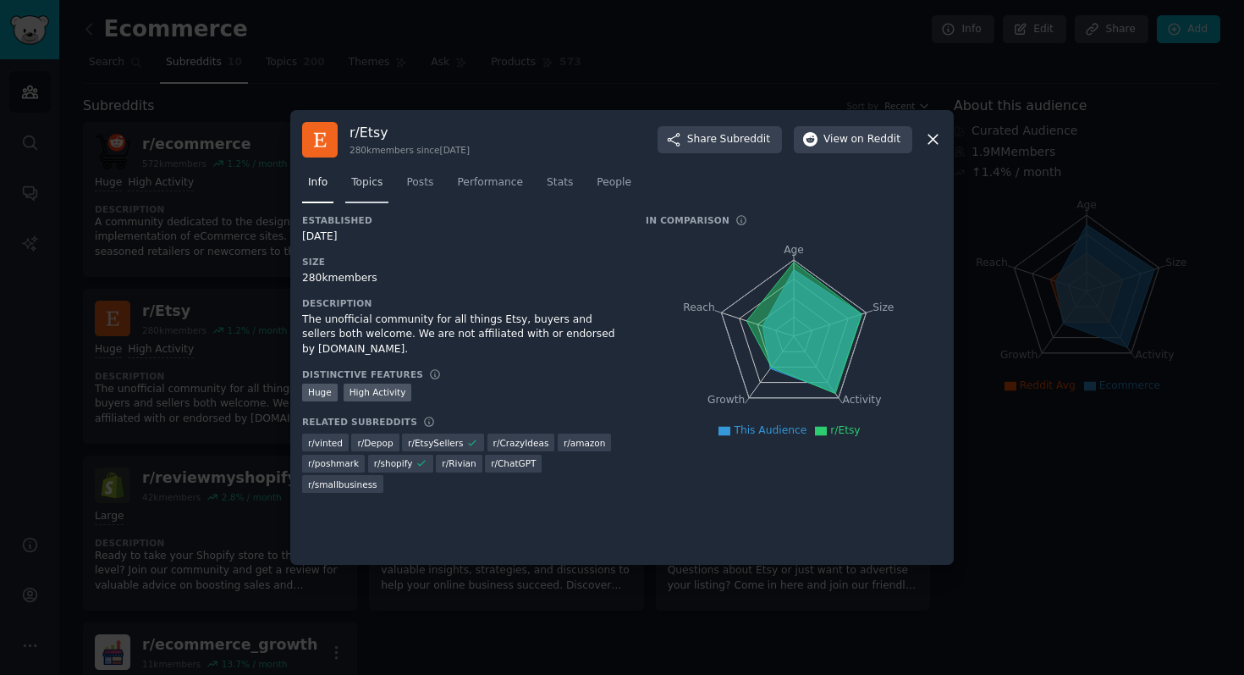
click at [360, 188] on span "Topics" at bounding box center [366, 182] width 31 height 15
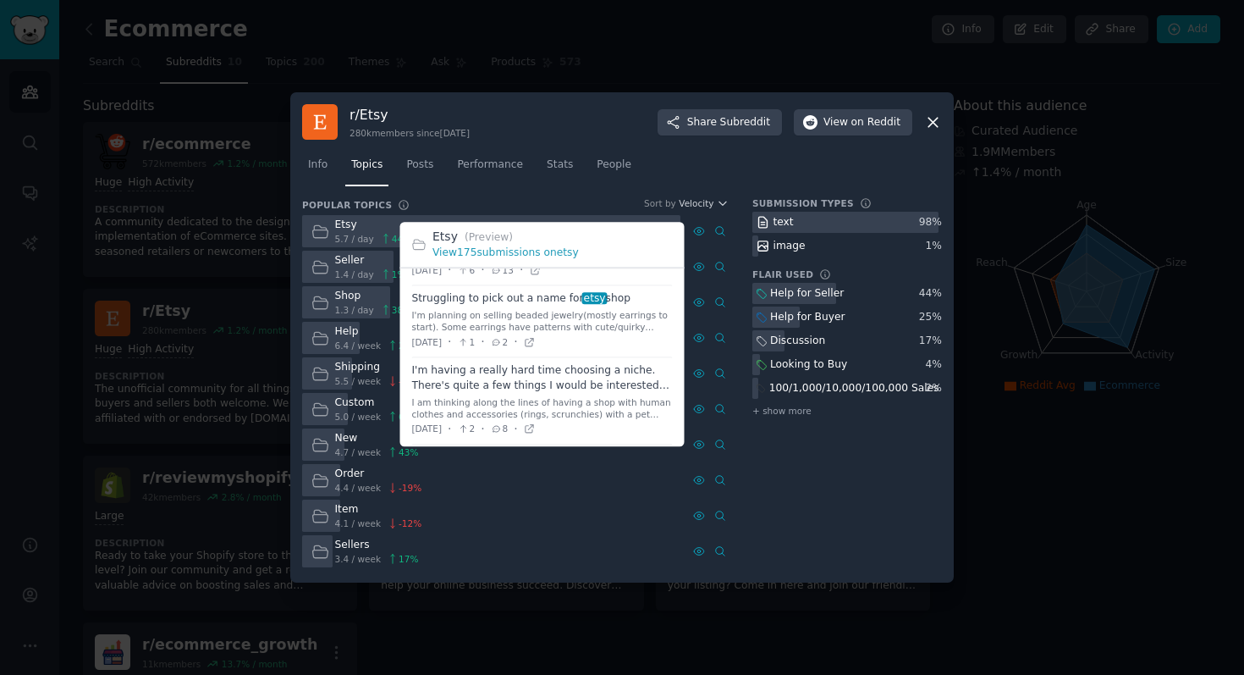
scroll to position [150, 0]
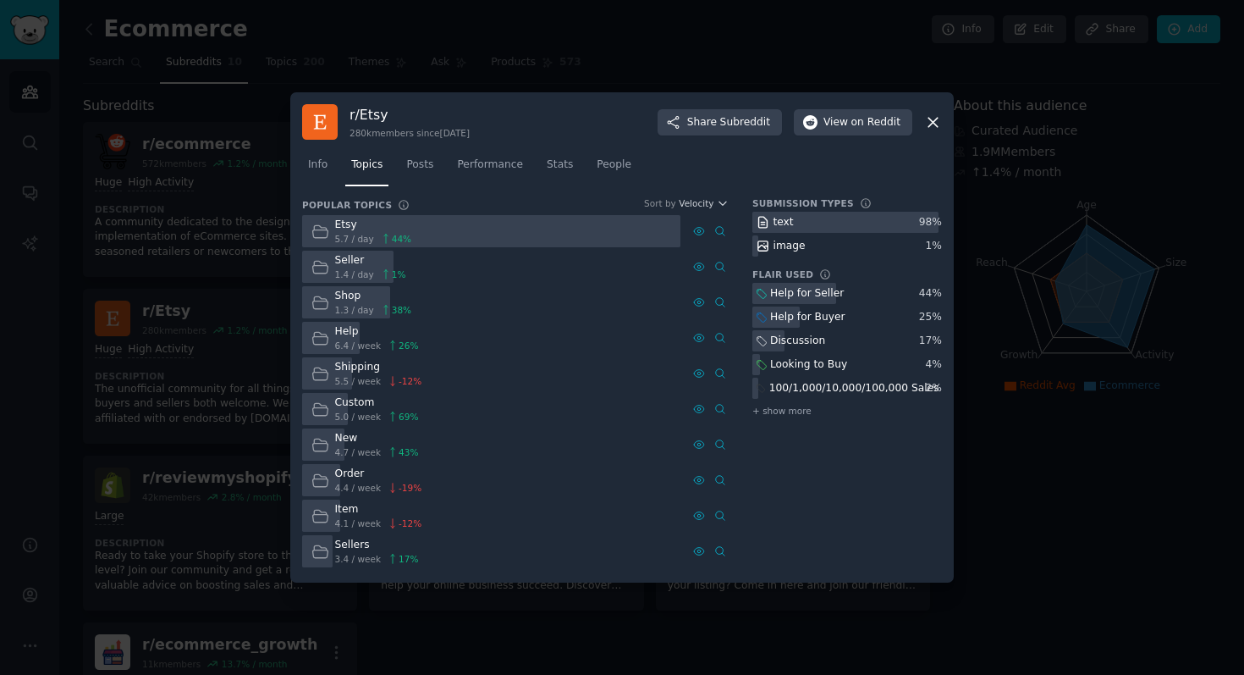
click at [791, 31] on div at bounding box center [622, 337] width 1244 height 675
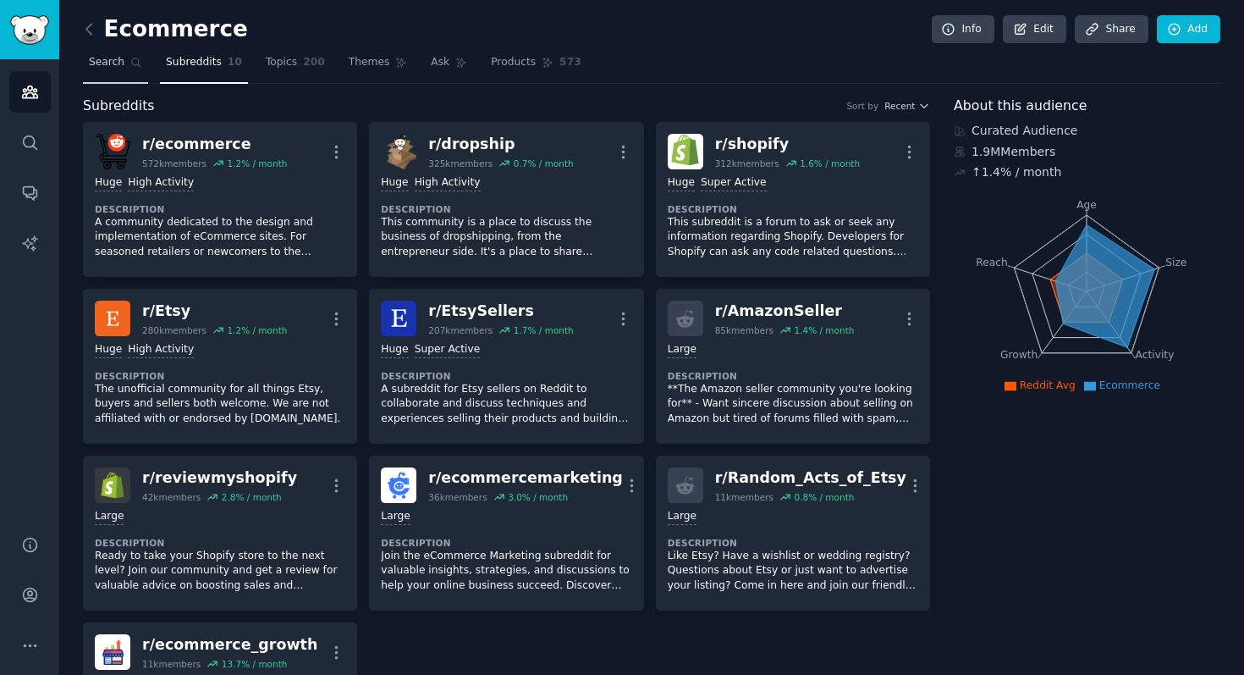
click at [119, 69] on span "Search" at bounding box center [107, 62] width 36 height 15
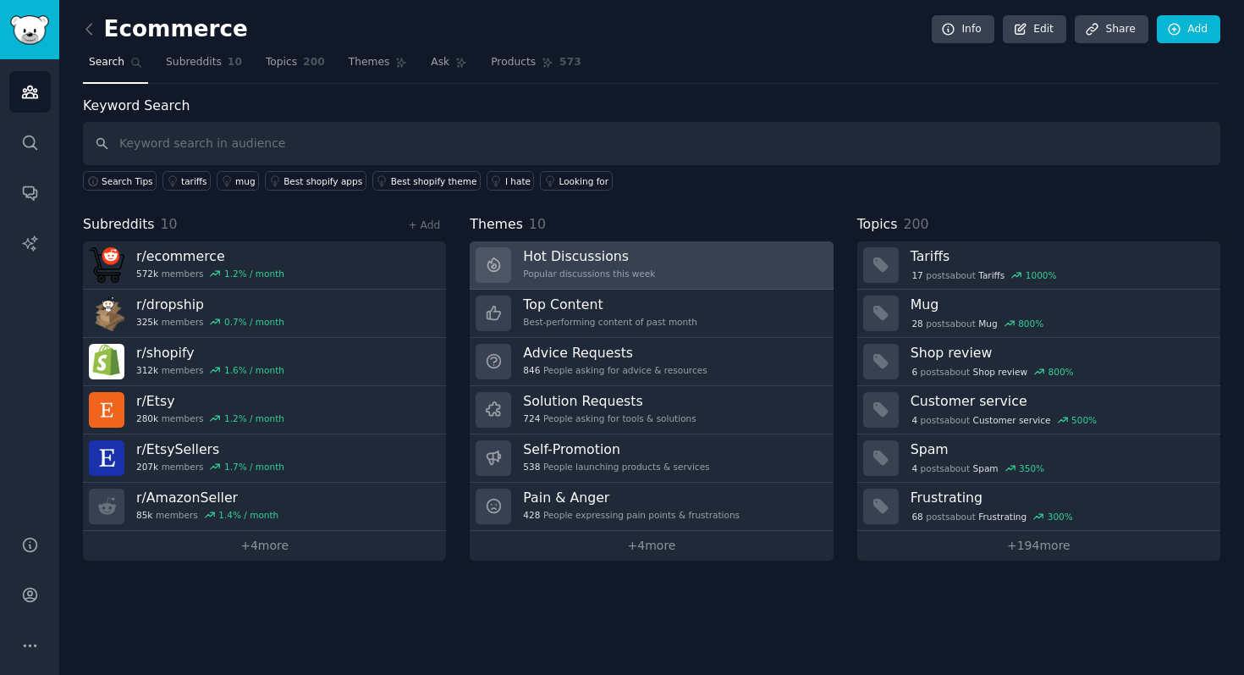
click at [741, 261] on link "Hot Discussions Popular discussions this week" at bounding box center [651, 265] width 363 height 48
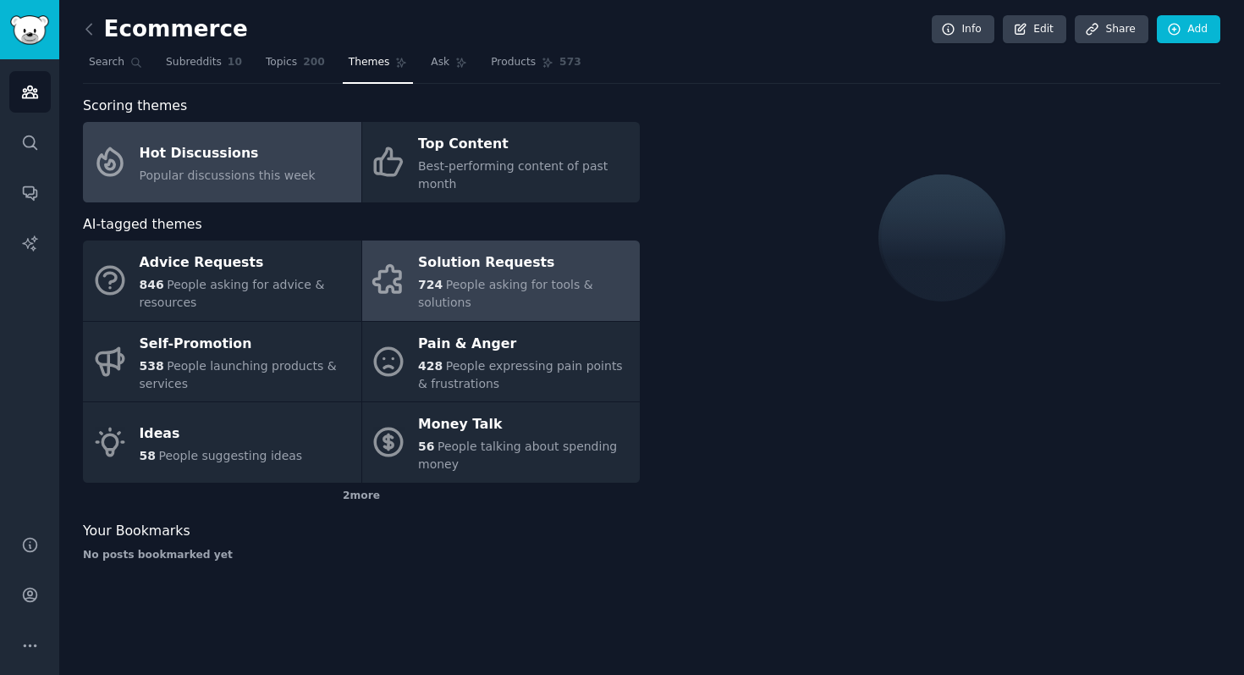
click at [494, 284] on span "People asking for tools & solutions" at bounding box center [505, 293] width 175 height 31
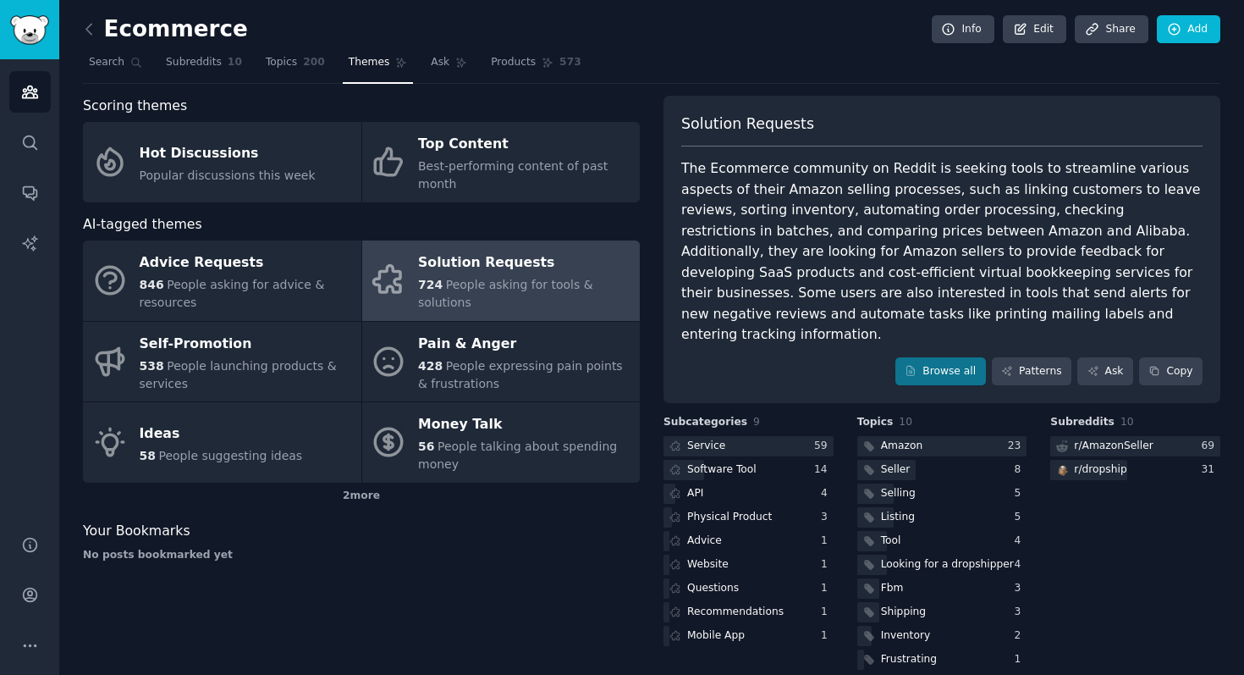
scroll to position [1, 0]
click at [1167, 356] on button "Copy" at bounding box center [1170, 370] width 63 height 29
